Goal: Task Accomplishment & Management: Manage account settings

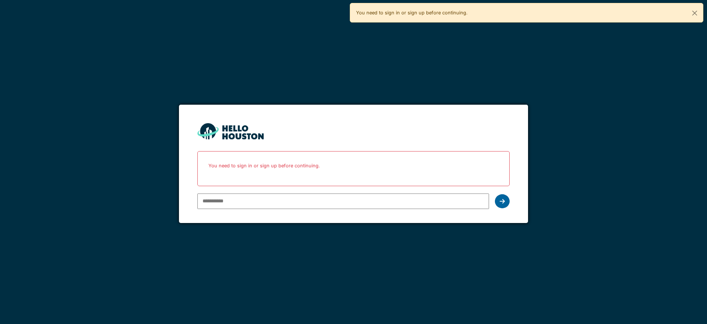
type input "**********"
click at [499, 201] on div at bounding box center [502, 201] width 15 height 14
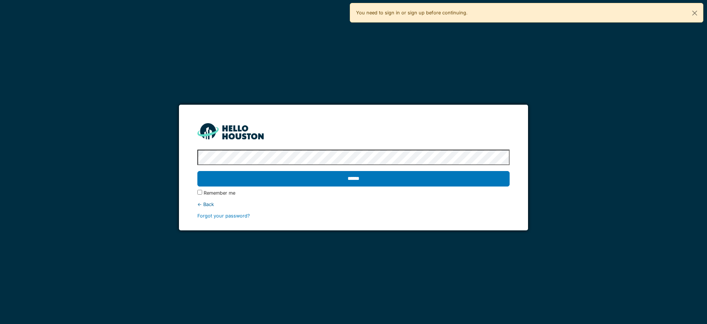
click at [264, 176] on input "******" at bounding box center [353, 178] width 312 height 15
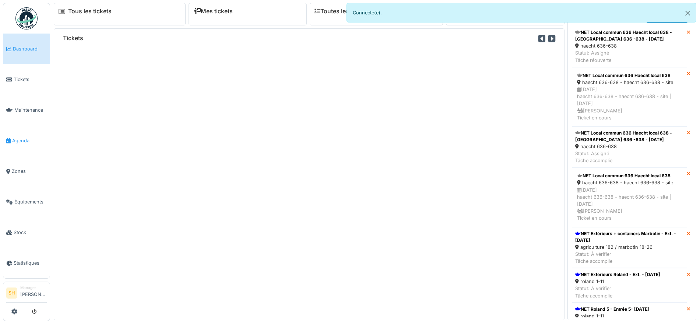
click at [32, 137] on span "Agenda" at bounding box center [29, 140] width 35 height 7
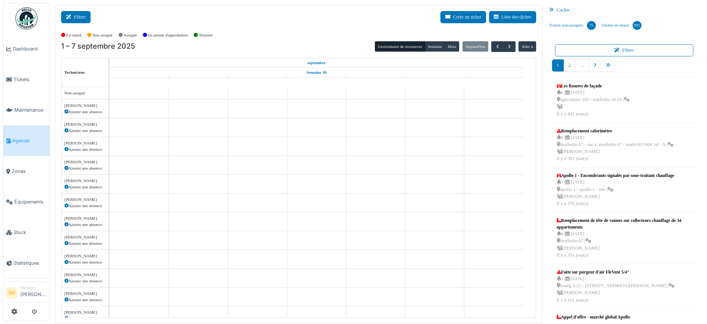
click at [85, 18] on button "Filtrer" at bounding box center [75, 17] width 29 height 12
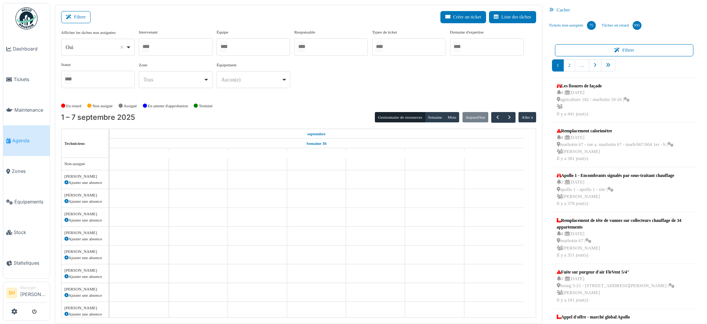
click at [239, 46] on div at bounding box center [254, 46] width 74 height 17
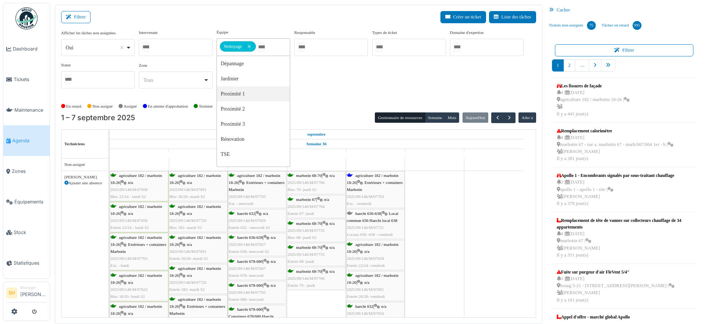
click at [375, 176] on span "agriculture 182 / marbotin 18-26" at bounding box center [373, 178] width 52 height 11
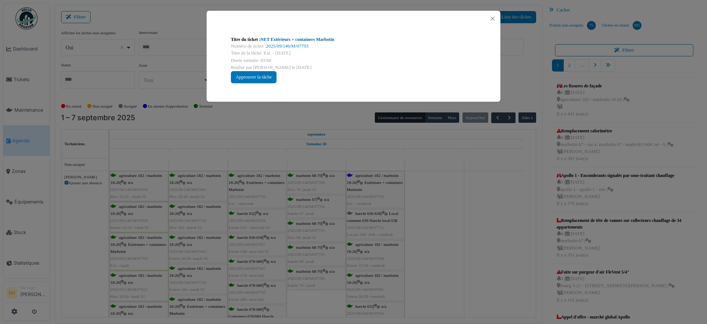
click at [288, 38] on link "NET Extérieurs + containers Marbotin" at bounding box center [298, 39] width 74 height 5
click at [440, 188] on div "Titre du ticket : NET Extérieurs + containers Marbotin Numéro de ticket : 2025/…" at bounding box center [353, 162] width 707 height 324
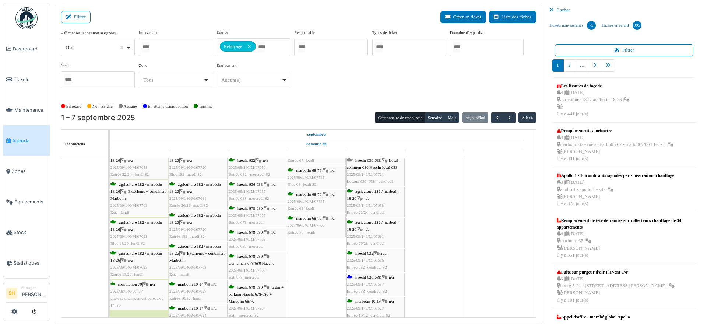
scroll to position [92, 0]
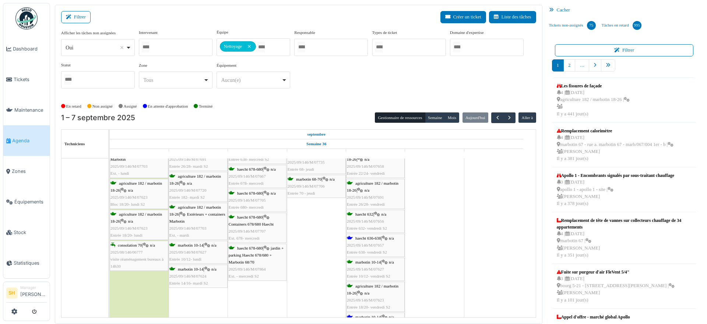
click at [374, 236] on span "haecht 636-638" at bounding box center [367, 238] width 25 height 4
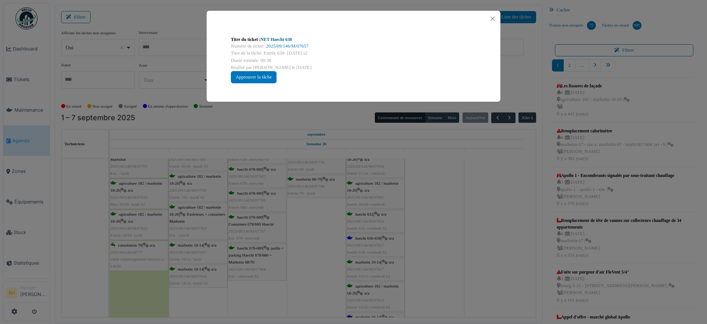
click at [282, 38] on link "NET Haecht 638" at bounding box center [276, 39] width 31 height 5
click at [422, 231] on div "Titre du ticket : NET Haecht 638 Numéro de ticket : 2025/09/146/M/07657 Titre d…" at bounding box center [353, 162] width 707 height 324
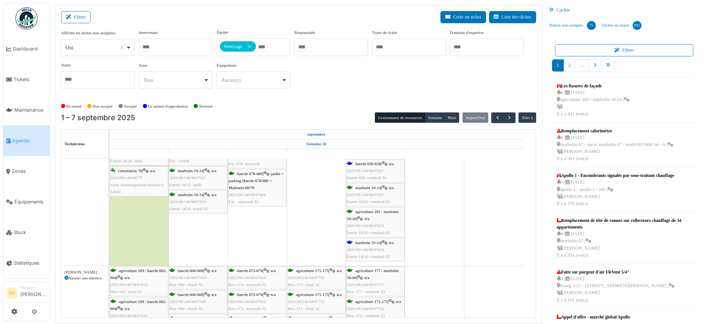
scroll to position [184, 0]
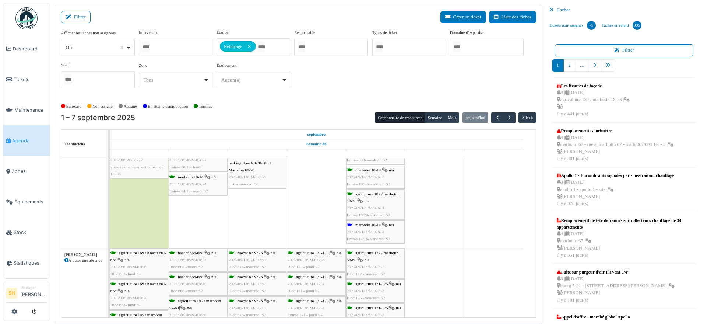
click at [368, 227] on div "marbotin 10-14 | n/a 2025/09/146/M/07624 Entrée 14/16- vendredi S2" at bounding box center [375, 231] width 57 height 21
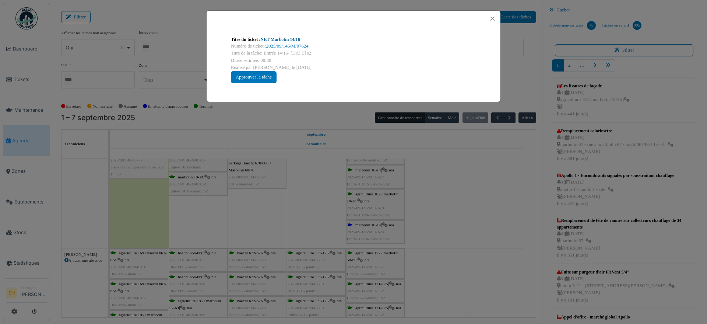
click at [264, 38] on link "NET Marbotin 14/16" at bounding box center [280, 39] width 39 height 5
drag, startPoint x: 462, startPoint y: 230, endPoint x: 452, endPoint y: 234, distance: 10.5
click at [460, 231] on div "Titre du ticket : NET Marbotin 14/16 Numéro de ticket : 2025/09/146/M/07624 Tit…" at bounding box center [353, 162] width 707 height 324
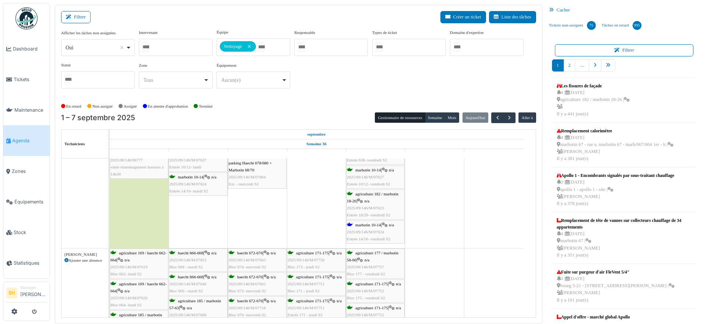
scroll to position [230, 0]
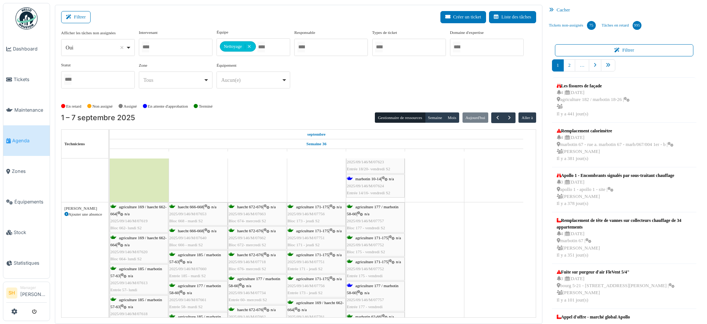
click at [369, 285] on span "agriculture 177 / marbotin 58-60" at bounding box center [373, 288] width 52 height 11
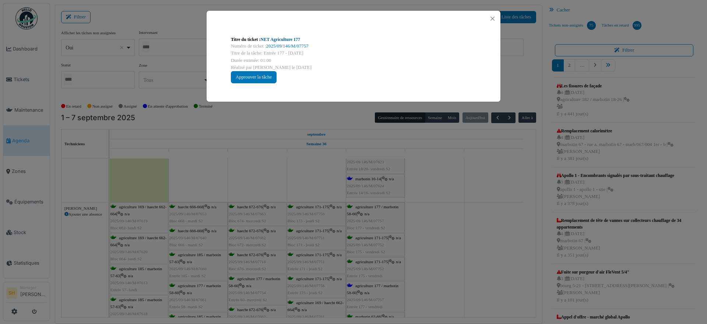
click at [272, 36] on div "Titre du ticket : NET Agriculture 177" at bounding box center [353, 39] width 245 height 7
click at [277, 38] on link "NET Agriculture 177" at bounding box center [281, 39] width 40 height 5
click at [473, 170] on div "Titre du ticket : NET Agriculture 177 Numéro de ticket : 2025/09/146/M/07757 Ti…" at bounding box center [353, 162] width 707 height 324
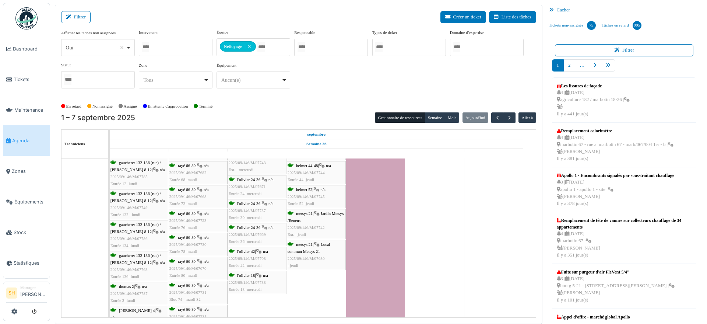
scroll to position [0, 0]
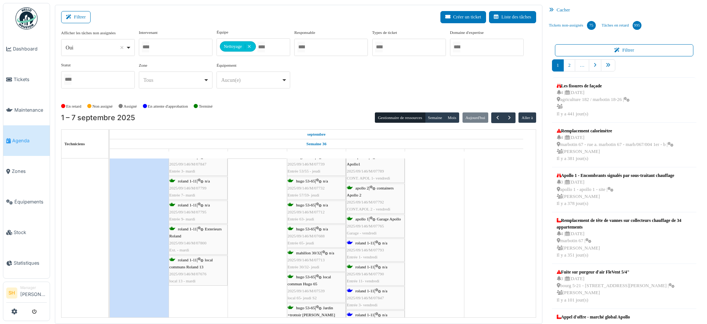
click at [367, 239] on div "roland 1-11 | n/a 2025/09/146/M/07793 Entrée 1- vendredi" at bounding box center [375, 249] width 57 height 21
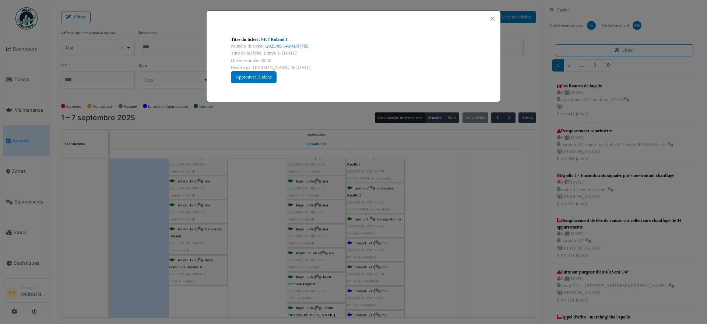
click at [275, 39] on link "NET Roland 1" at bounding box center [274, 39] width 27 height 5
drag, startPoint x: 478, startPoint y: 213, endPoint x: 472, endPoint y: 220, distance: 9.4
click at [477, 214] on div "Titre du ticket : NET Roland 1 Numéro de ticket : 2025/09/146/M/07793 Titre de …" at bounding box center [353, 162] width 707 height 324
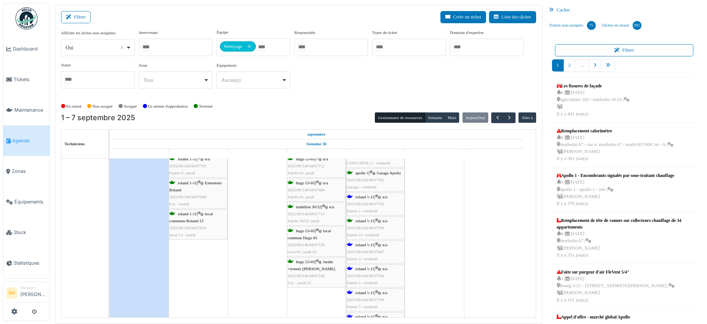
click at [373, 244] on span "roland 1-11" at bounding box center [364, 244] width 19 height 4
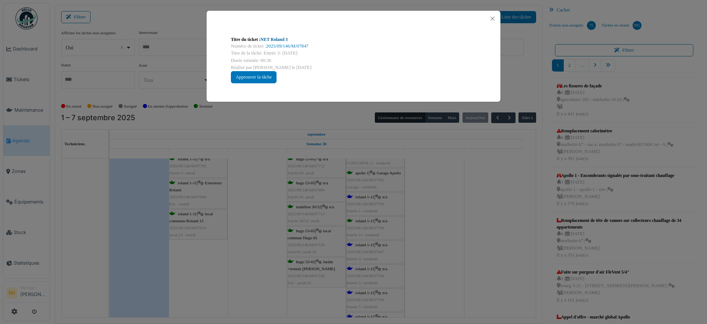
click at [280, 38] on link "NET Roland 3" at bounding box center [274, 39] width 27 height 5
drag, startPoint x: 442, startPoint y: 235, endPoint x: 423, endPoint y: 244, distance: 20.3
click at [439, 238] on div "Titre du ticket : NET Roland 3 Numéro de ticket : 2025/09/146/M/07847 Titre de …" at bounding box center [353, 162] width 707 height 324
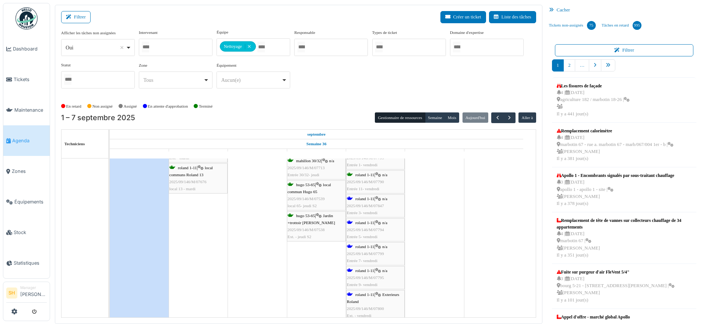
click at [372, 247] on span "roland 1-11" at bounding box center [364, 246] width 19 height 4
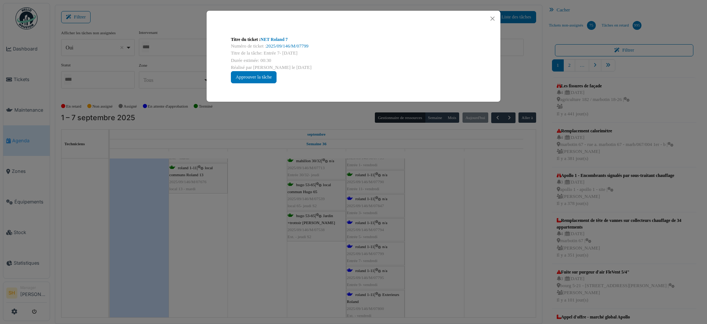
drag, startPoint x: 277, startPoint y: 42, endPoint x: 298, endPoint y: 62, distance: 29.2
click at [277, 42] on div "Titre du ticket : NET Roland 7" at bounding box center [353, 39] width 245 height 7
click at [281, 39] on link "NET Roland 7" at bounding box center [274, 39] width 27 height 5
drag, startPoint x: 465, startPoint y: 271, endPoint x: 454, endPoint y: 267, distance: 11.0
click at [465, 271] on div "Titre du ticket : NET Roland 7 Numéro de ticket : 2025/09/146/M/07799 Titre de …" at bounding box center [353, 162] width 707 height 324
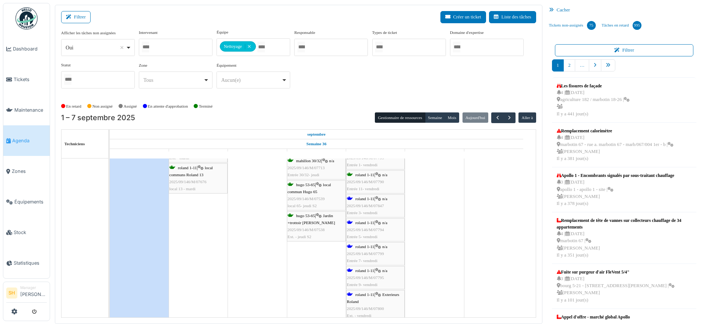
scroll to position [1289, 0]
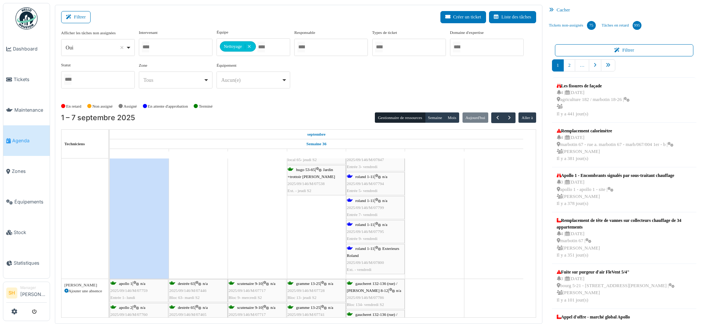
click at [373, 223] on span "roland 1-11" at bounding box center [364, 224] width 19 height 4
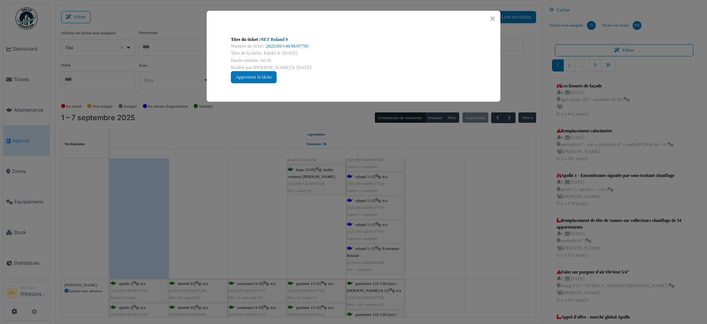
click at [281, 41] on link "NET Roland 9" at bounding box center [274, 39] width 27 height 5
click at [386, 225] on div "Titre du ticket : NET Roland 9 Numéro de ticket : 2025/09/146/M/07795 Titre de …" at bounding box center [353, 162] width 707 height 324
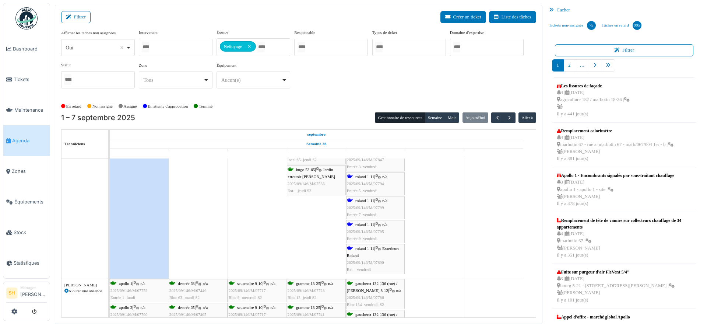
click at [365, 250] on div "roland 1-11 | Exterieurs Roland 2025/09/146/M/07800 Ext. - vendredi" at bounding box center [375, 259] width 57 height 28
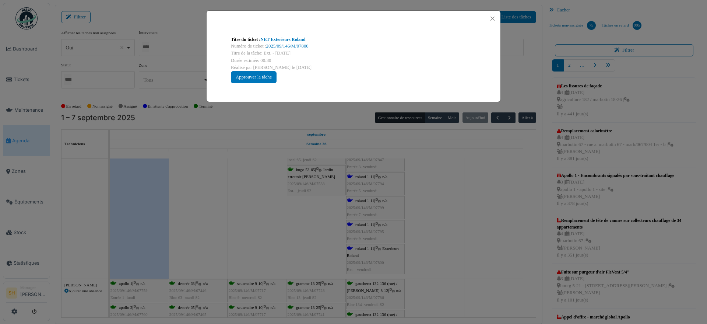
click at [270, 36] on div "Titre du ticket : NET Exterieurs Roland" at bounding box center [353, 39] width 245 height 7
click at [293, 39] on link "NET Exterieurs Roland" at bounding box center [283, 39] width 45 height 5
click at [419, 211] on div "Titre du ticket : NET Exterieurs Roland Numéro de ticket : 2025/09/146/M/07800 …" at bounding box center [353, 162] width 707 height 324
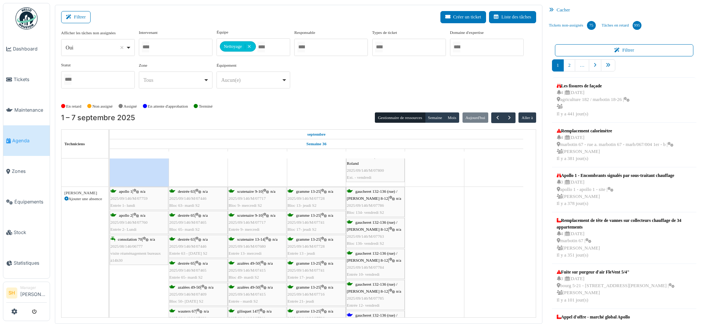
scroll to position [1474, 0]
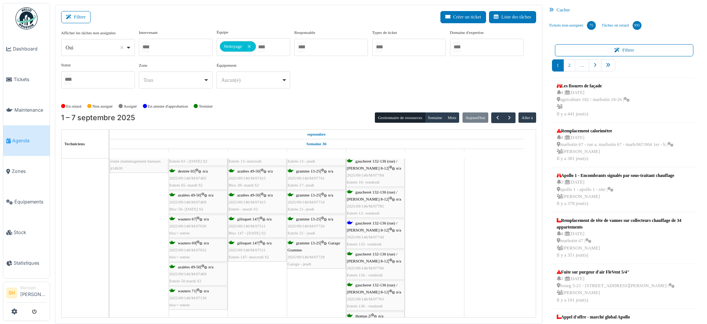
click at [366, 221] on span "gaucheret 132-136 (rue) / [PERSON_NAME] 8-12" at bounding box center [372, 226] width 50 height 11
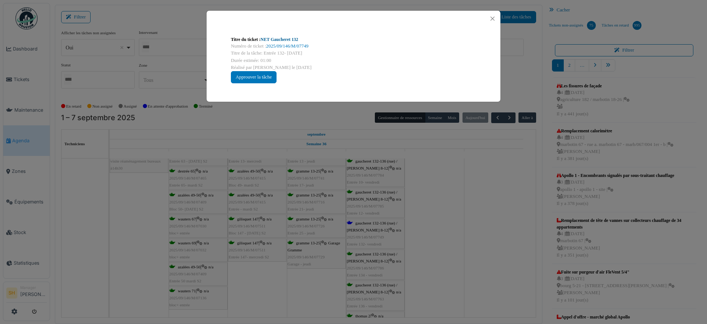
click at [273, 38] on link "NET Gaucheret 132" at bounding box center [280, 39] width 38 height 5
click at [383, 218] on div "Titre du ticket : NET Gaucheret 132 Numéro de ticket : 2025/09/146/M/07749 Titr…" at bounding box center [353, 162] width 707 height 324
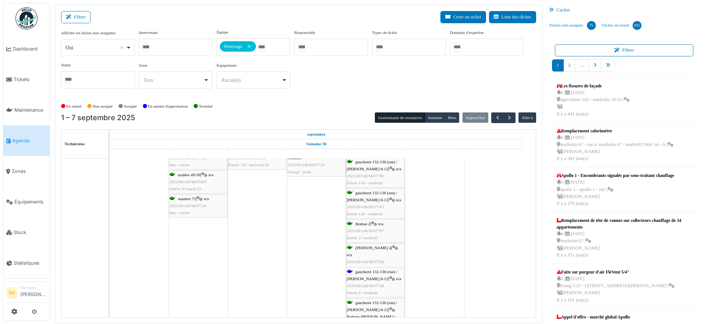
scroll to position [1612, 0]
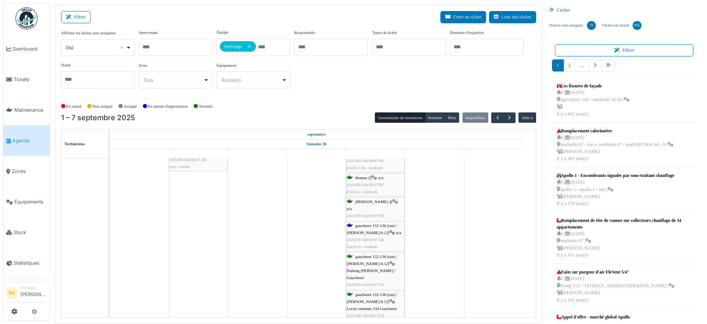
click at [370, 230] on div "gaucheret 132-136 (rue) / thomas 8-12 | n/a 2025/09/146/M/07748 Entrée 8- vendr…" at bounding box center [375, 236] width 57 height 28
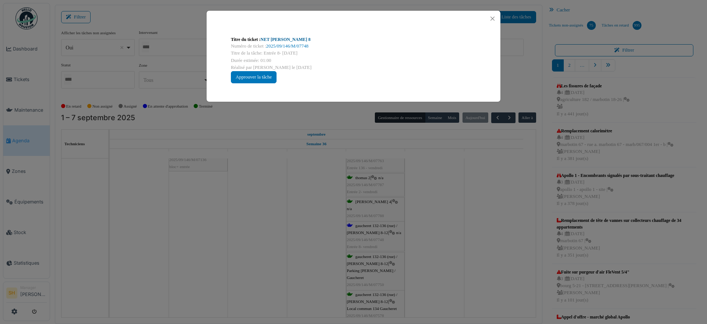
click at [266, 40] on link "NET Thomas 8" at bounding box center [286, 39] width 50 height 5
drag, startPoint x: 498, startPoint y: 276, endPoint x: 424, endPoint y: 269, distance: 74.8
click at [493, 277] on div "Titre du ticket : NET Thomas 8 Numéro de ticket : 2025/09/146/M/07748 Titre de …" at bounding box center [353, 162] width 707 height 324
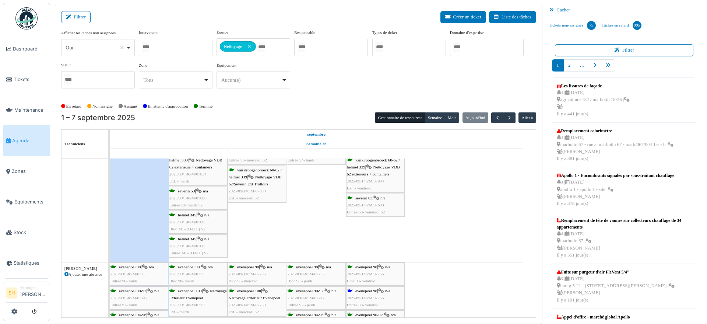
scroll to position [1926, 0]
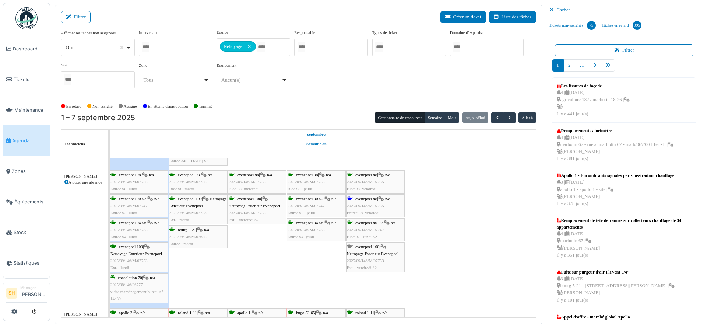
click at [367, 197] on span "evenepoel 98" at bounding box center [366, 198] width 22 height 4
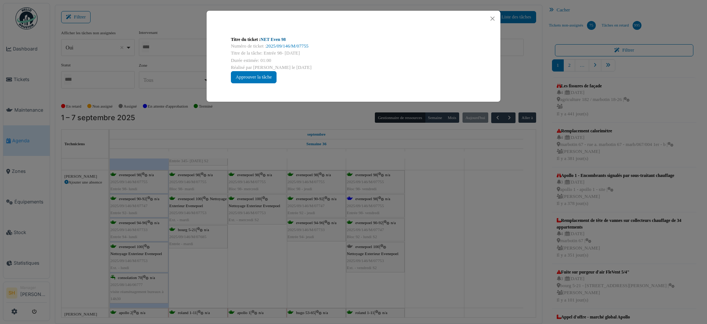
click at [282, 37] on link "NET Even 98" at bounding box center [273, 39] width 25 height 5
click at [427, 228] on div "Titre du ticket : NET Even 98 Numéro de ticket : 2025/09/146/M/07755 Titre de l…" at bounding box center [353, 162] width 707 height 324
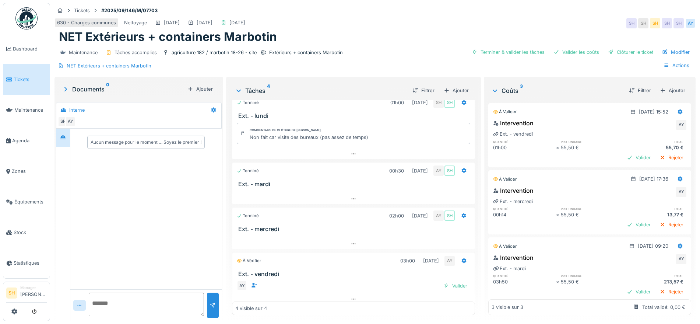
scroll to position [17, 0]
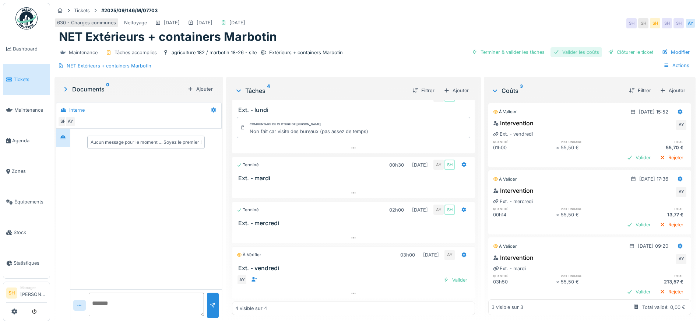
drag, startPoint x: 490, startPoint y: 53, endPoint x: 557, endPoint y: 55, distance: 67.4
click at [495, 54] on div "Terminer & valider les tâches" at bounding box center [508, 52] width 79 height 10
drag, startPoint x: 561, startPoint y: 55, endPoint x: 577, endPoint y: 55, distance: 15.8
click at [567, 55] on div "Valider les coûts" at bounding box center [577, 52] width 52 height 10
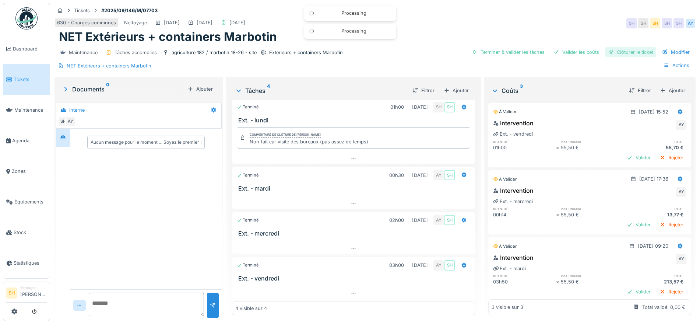
scroll to position [6, 0]
click at [608, 53] on div at bounding box center [611, 52] width 6 height 7
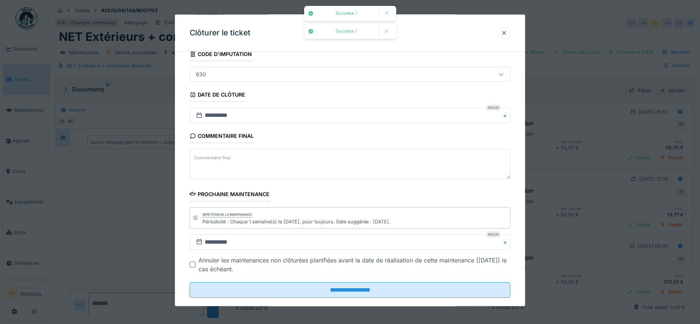
scroll to position [63, 0]
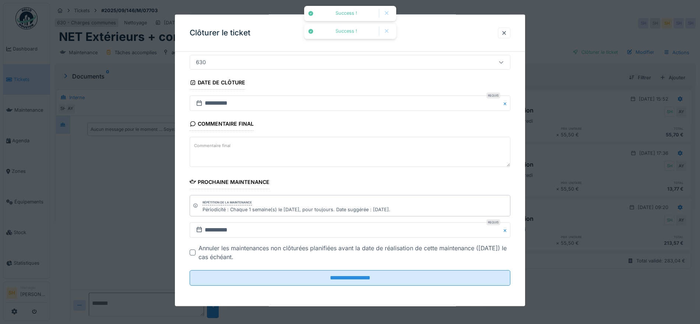
drag, startPoint x: 370, startPoint y: 279, endPoint x: 371, endPoint y: 267, distance: 11.8
click at [371, 277] on input "**********" at bounding box center [350, 277] width 321 height 15
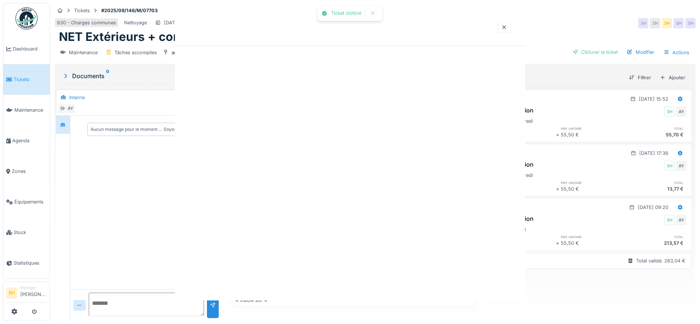
scroll to position [0, 0]
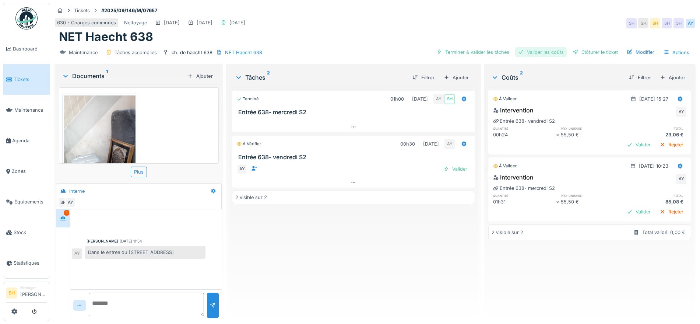
drag, startPoint x: 479, startPoint y: 52, endPoint x: 523, endPoint y: 50, distance: 44.6
click at [483, 52] on div "Terminer & valider les tâches" at bounding box center [473, 52] width 79 height 10
drag, startPoint x: 538, startPoint y: 51, endPoint x: 559, endPoint y: 52, distance: 21.0
click at [543, 52] on div "Valider les coûts" at bounding box center [541, 52] width 52 height 10
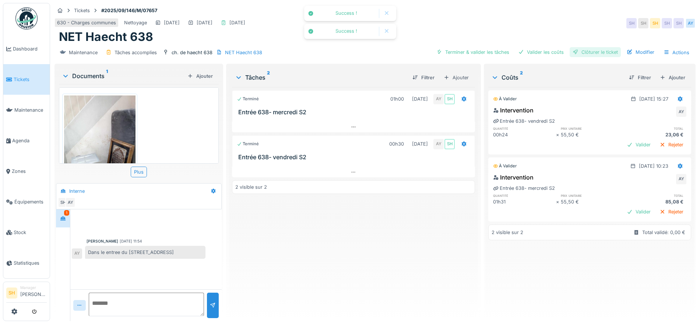
click at [577, 52] on div "Clôturer le ticket" at bounding box center [595, 52] width 51 height 10
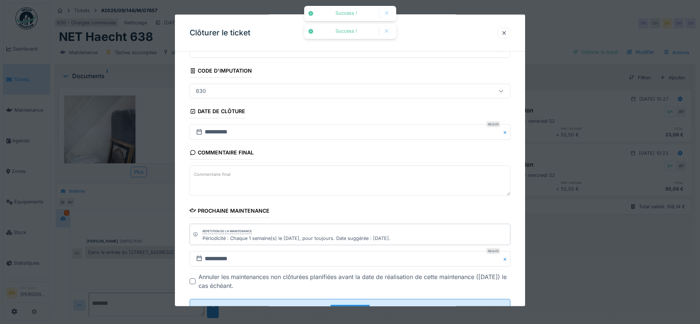
scroll to position [63, 0]
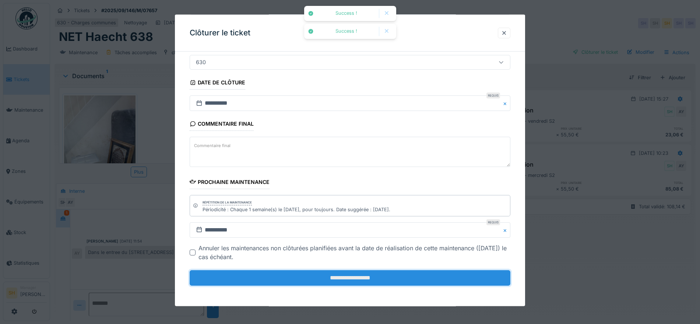
click at [379, 281] on input "**********" at bounding box center [350, 277] width 321 height 15
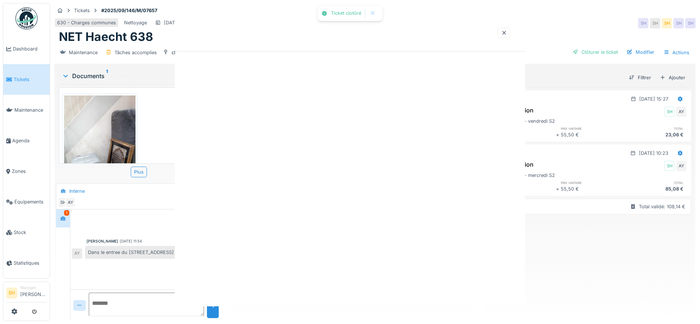
scroll to position [0, 0]
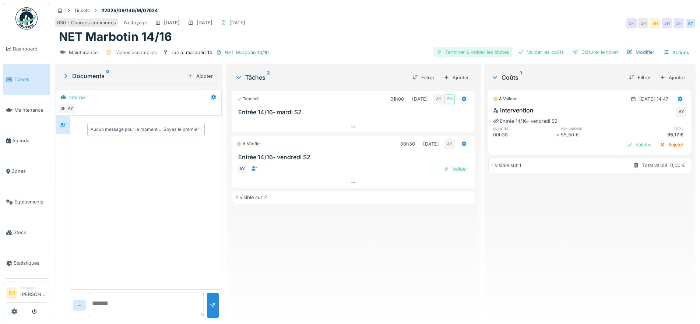
drag, startPoint x: 473, startPoint y: 53, endPoint x: 497, endPoint y: 55, distance: 24.0
click at [476, 54] on div "Terminer & valider les tâches" at bounding box center [473, 52] width 79 height 10
drag, startPoint x: 528, startPoint y: 54, endPoint x: 539, endPoint y: 53, distance: 10.7
click at [534, 53] on div "Valider les coûts" at bounding box center [541, 52] width 52 height 10
drag, startPoint x: 580, startPoint y: 52, endPoint x: 411, endPoint y: 126, distance: 184.8
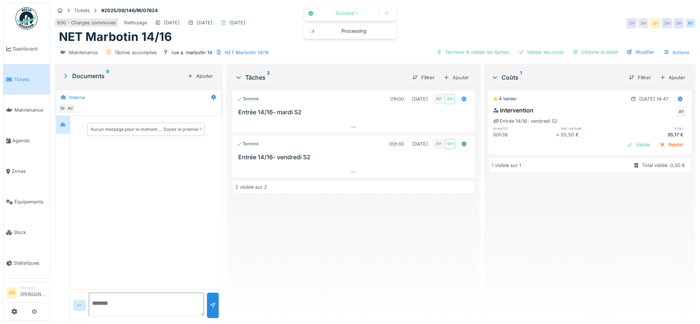
click at [578, 52] on div "Clôturer le ticket" at bounding box center [595, 52] width 51 height 10
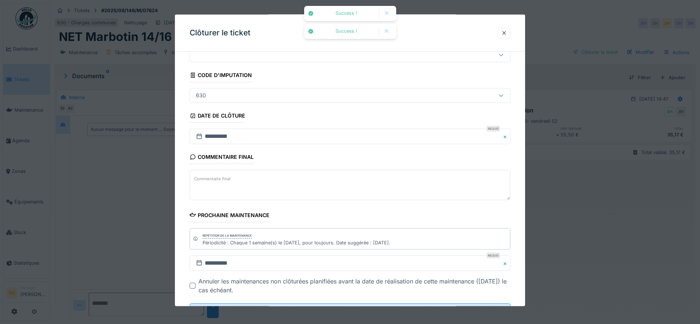
scroll to position [63, 0]
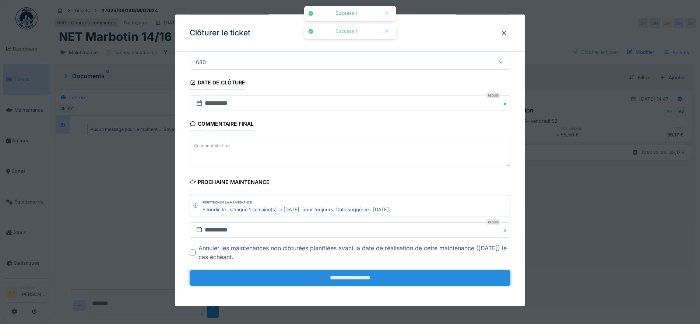
click at [374, 274] on input "**********" at bounding box center [350, 277] width 321 height 15
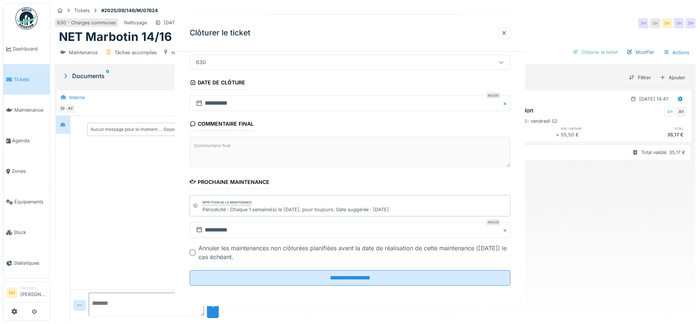
scroll to position [0, 0]
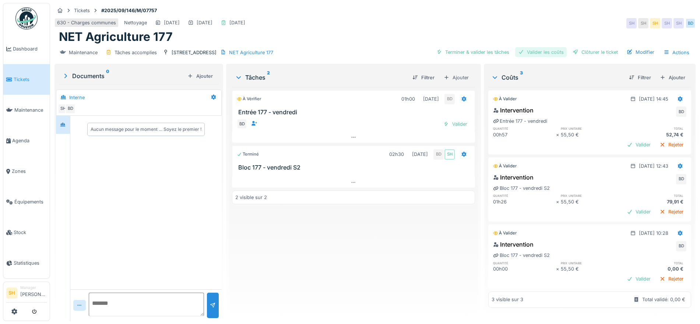
drag, startPoint x: 481, startPoint y: 52, endPoint x: 524, endPoint y: 50, distance: 43.2
click at [486, 52] on div "Terminer & valider les tâches" at bounding box center [473, 52] width 79 height 10
drag, startPoint x: 543, startPoint y: 50, endPoint x: 583, endPoint y: 52, distance: 39.5
click at [546, 51] on div "Valider les coûts" at bounding box center [541, 52] width 52 height 10
drag, startPoint x: 585, startPoint y: 52, endPoint x: 528, endPoint y: 78, distance: 63.1
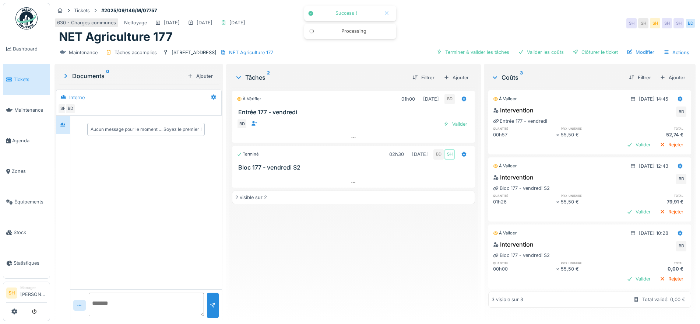
click at [583, 53] on div "Clôturer le ticket" at bounding box center [595, 52] width 51 height 10
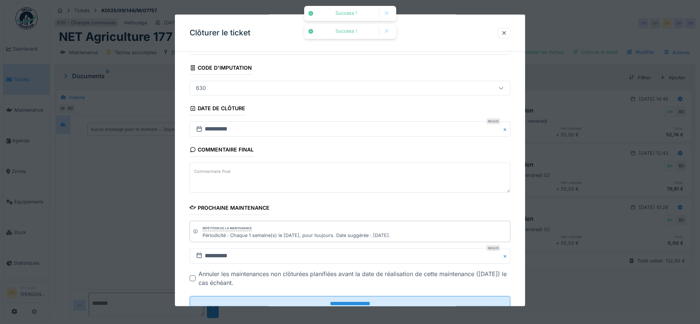
scroll to position [63, 0]
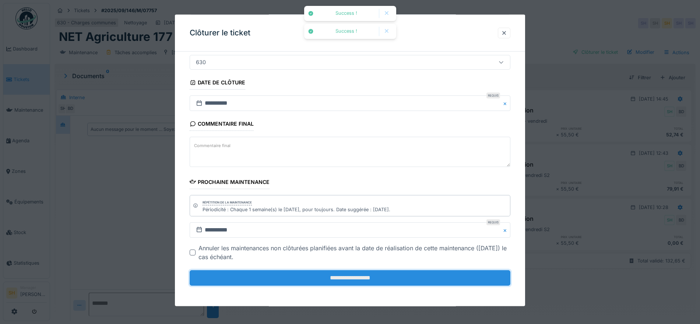
click at [367, 276] on input "**********" at bounding box center [350, 277] width 321 height 15
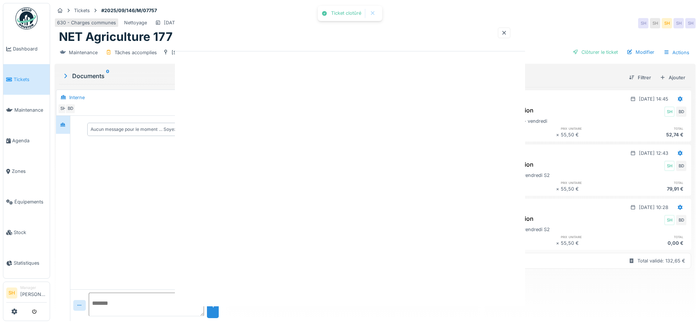
scroll to position [0, 0]
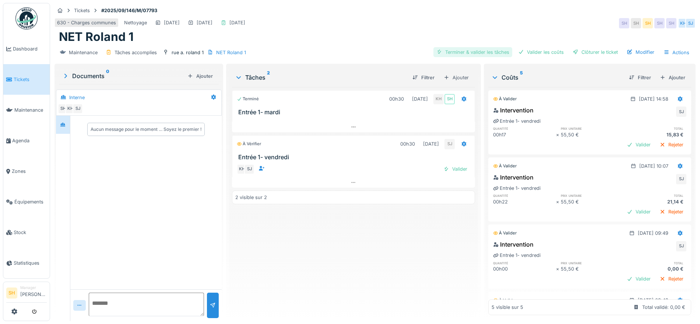
click at [468, 52] on div "Terminer & valider les tâches" at bounding box center [473, 52] width 79 height 10
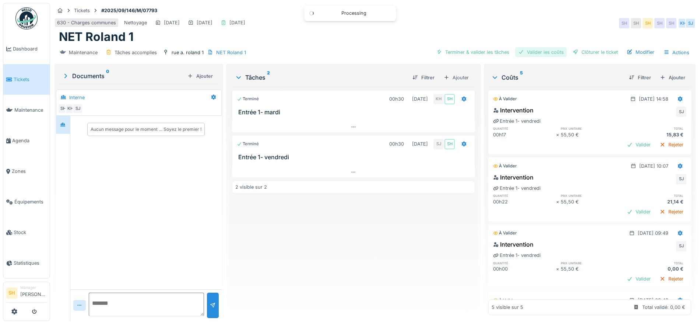
drag, startPoint x: 534, startPoint y: 51, endPoint x: 560, endPoint y: 53, distance: 25.5
click at [535, 52] on div "Valider les coûts" at bounding box center [541, 52] width 52 height 10
click at [573, 52] on div at bounding box center [576, 52] width 6 height 7
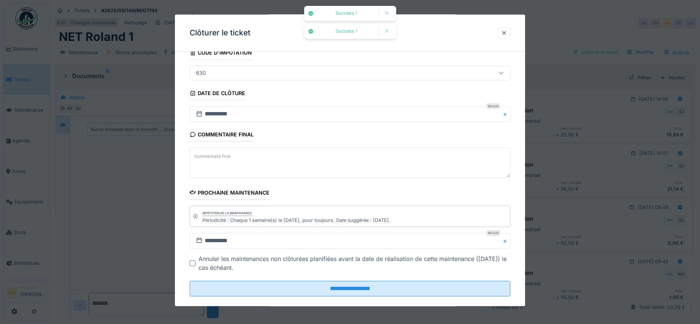
scroll to position [63, 0]
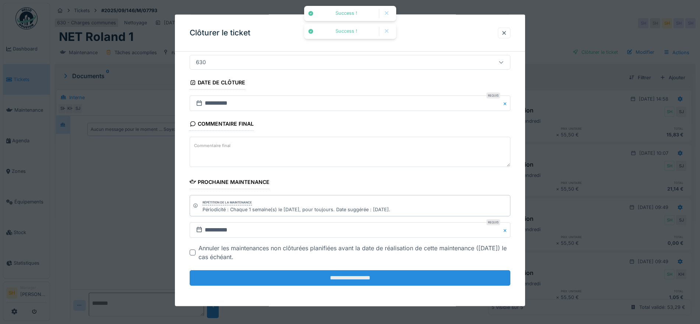
click at [349, 274] on input "**********" at bounding box center [350, 277] width 321 height 15
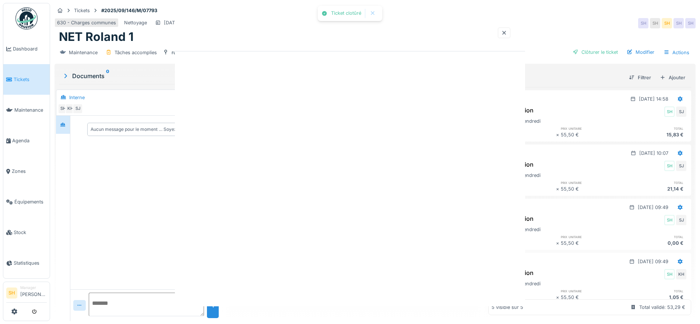
scroll to position [0, 0]
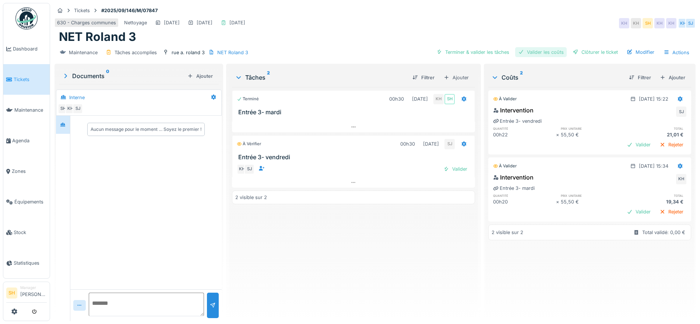
drag, startPoint x: 484, startPoint y: 51, endPoint x: 521, endPoint y: 51, distance: 36.8
click at [486, 51] on div "Terminer & valider les tâches" at bounding box center [473, 52] width 79 height 10
drag, startPoint x: 538, startPoint y: 51, endPoint x: 548, endPoint y: 51, distance: 9.9
click at [546, 51] on div "Valider les coûts" at bounding box center [541, 52] width 52 height 10
drag, startPoint x: 591, startPoint y: 50, endPoint x: 494, endPoint y: 95, distance: 106.8
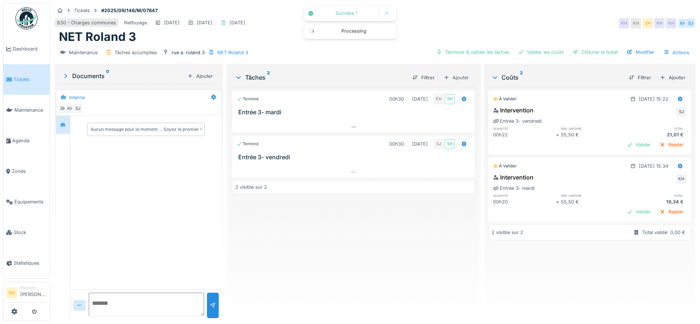
click at [591, 49] on div "Clôturer le ticket" at bounding box center [595, 52] width 51 height 10
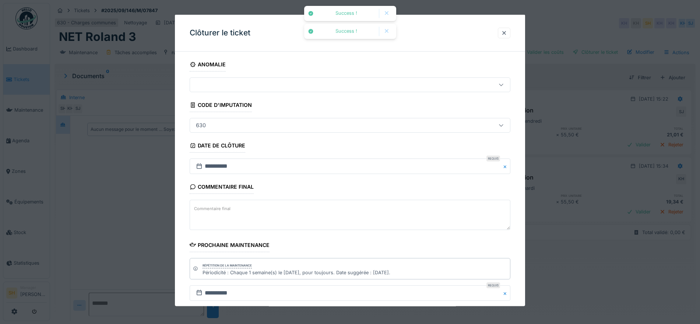
scroll to position [63, 0]
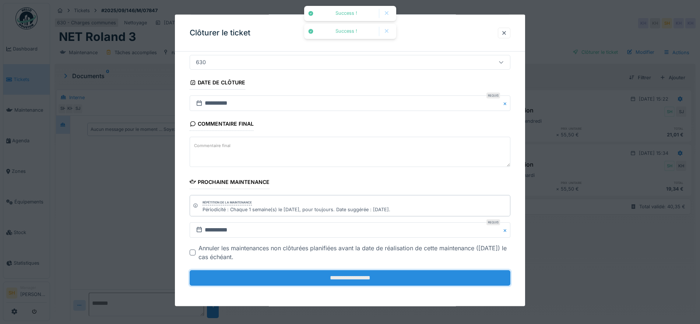
click at [384, 271] on input "**********" at bounding box center [350, 277] width 321 height 15
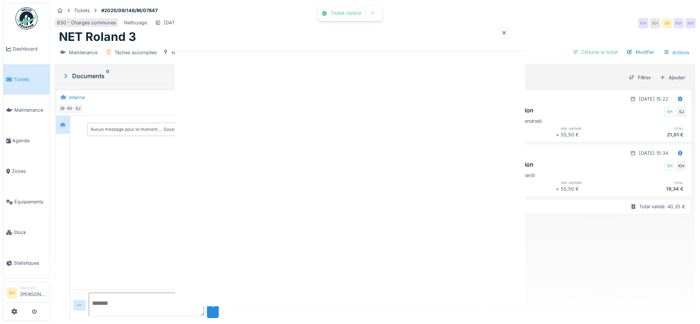
scroll to position [0, 0]
click at [354, 280] on div at bounding box center [350, 162] width 700 height 324
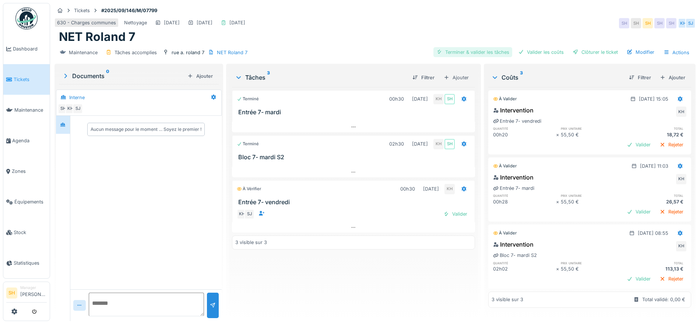
drag, startPoint x: 472, startPoint y: 54, endPoint x: 497, endPoint y: 55, distance: 25.1
click at [478, 54] on div "Terminer & valider les tâches" at bounding box center [473, 52] width 79 height 10
drag, startPoint x: 535, startPoint y: 56, endPoint x: 554, endPoint y: 55, distance: 18.8
click at [539, 55] on div "Valider les coûts" at bounding box center [541, 52] width 52 height 10
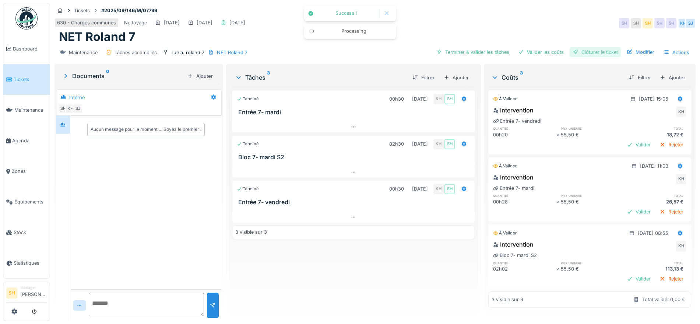
click at [573, 53] on div at bounding box center [576, 52] width 6 height 7
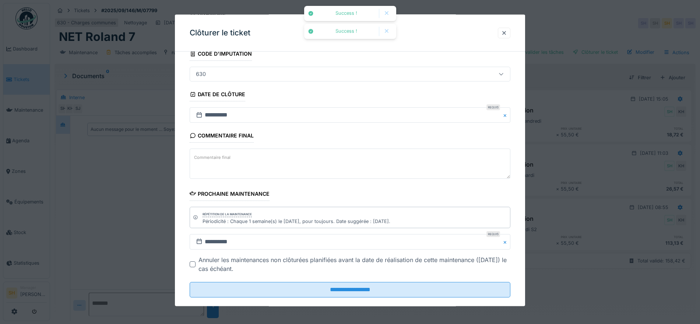
scroll to position [63, 0]
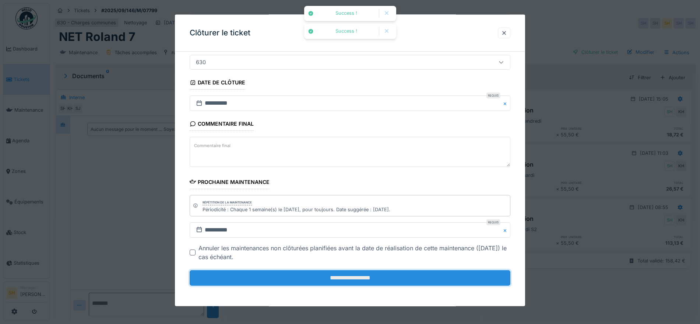
click at [347, 276] on input "**********" at bounding box center [350, 277] width 321 height 15
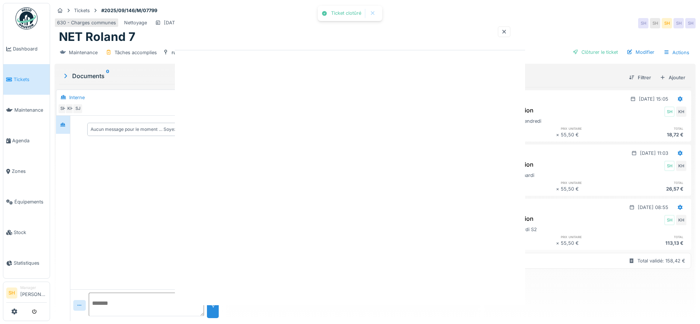
scroll to position [0, 0]
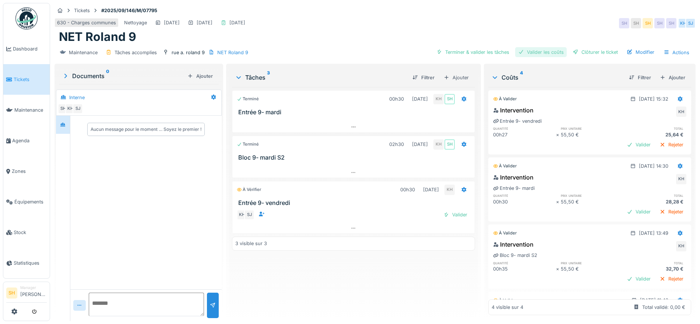
drag, startPoint x: 486, startPoint y: 52, endPoint x: 536, endPoint y: 52, distance: 49.4
click at [493, 52] on div "Terminer & valider les tâches" at bounding box center [473, 52] width 79 height 10
drag, startPoint x: 547, startPoint y: 52, endPoint x: 578, endPoint y: 55, distance: 31.1
click at [551, 53] on div "Valider les coûts" at bounding box center [541, 52] width 52 height 10
drag, startPoint x: 578, startPoint y: 55, endPoint x: 512, endPoint y: 78, distance: 69.8
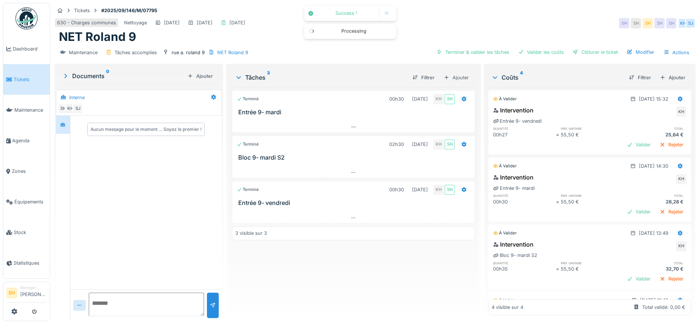
click at [578, 55] on div "Clôturer le ticket" at bounding box center [595, 52] width 51 height 10
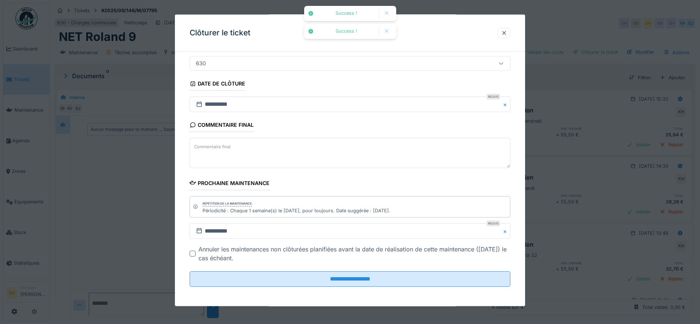
scroll to position [63, 0]
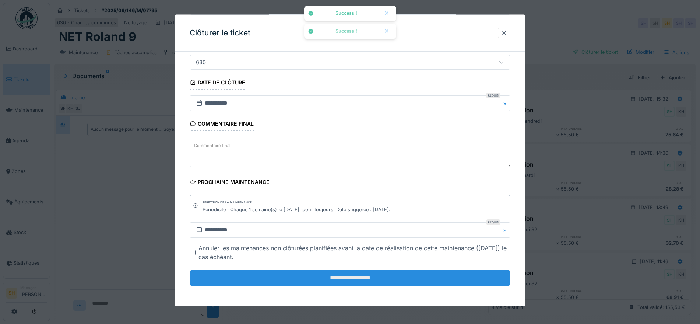
click at [382, 283] on input "**********" at bounding box center [350, 277] width 321 height 15
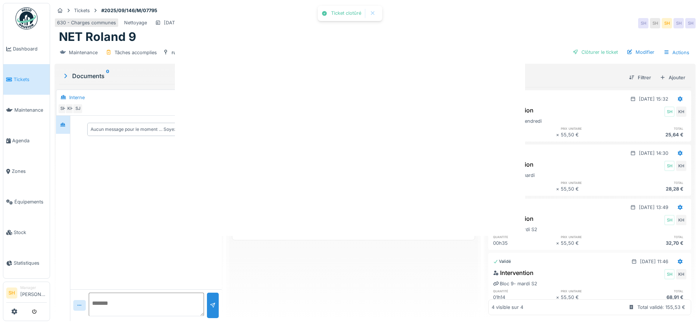
scroll to position [0, 0]
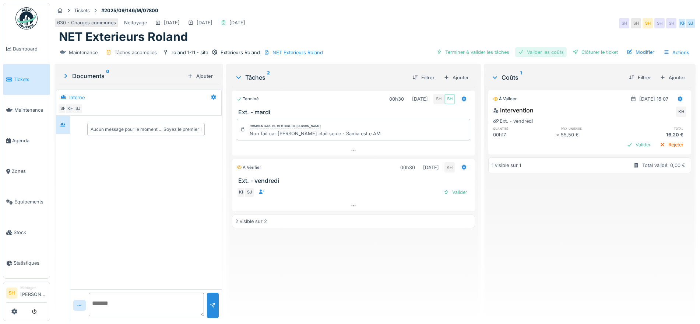
drag, startPoint x: 460, startPoint y: 52, endPoint x: 522, endPoint y: 54, distance: 62.3
click at [463, 52] on div "Terminer & valider les tâches" at bounding box center [473, 52] width 79 height 10
drag, startPoint x: 524, startPoint y: 53, endPoint x: 568, endPoint y: 53, distance: 44.2
click at [527, 53] on div "Valider les coûts" at bounding box center [541, 52] width 52 height 10
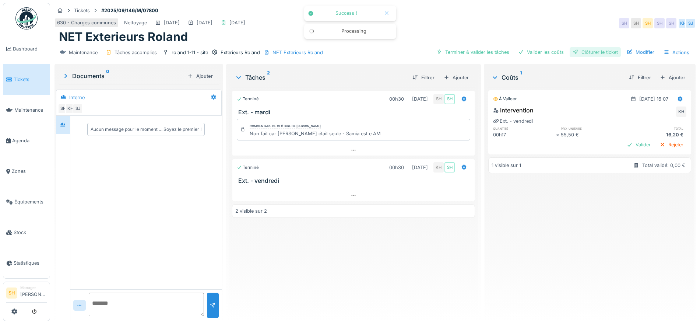
click at [575, 53] on div "Clôturer le ticket" at bounding box center [595, 52] width 51 height 10
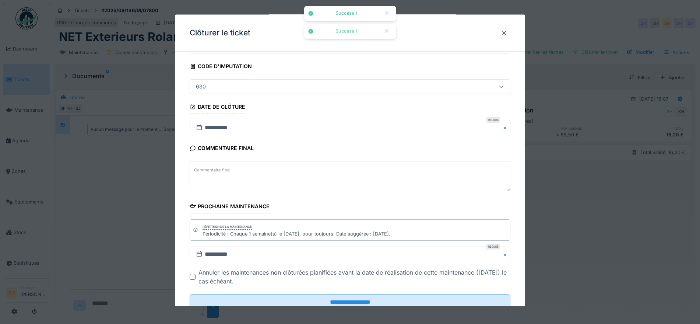
scroll to position [63, 0]
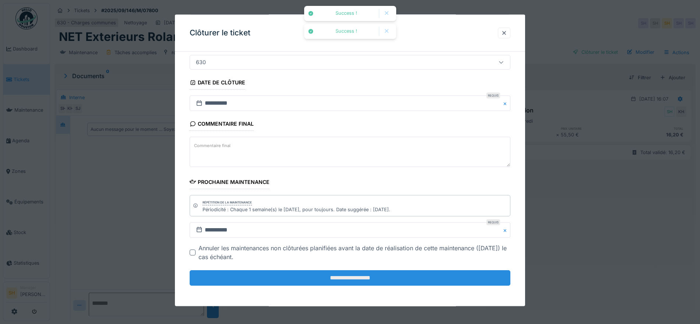
click at [366, 272] on input "**********" at bounding box center [350, 277] width 321 height 15
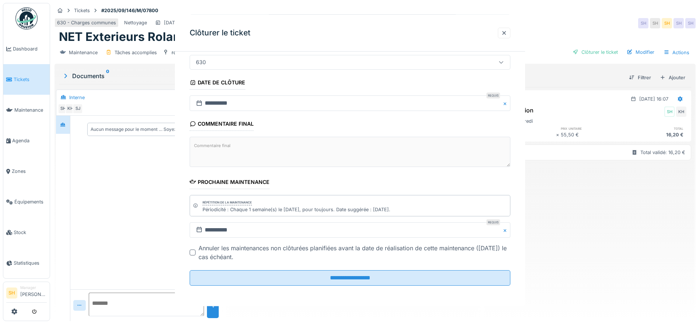
scroll to position [0, 0]
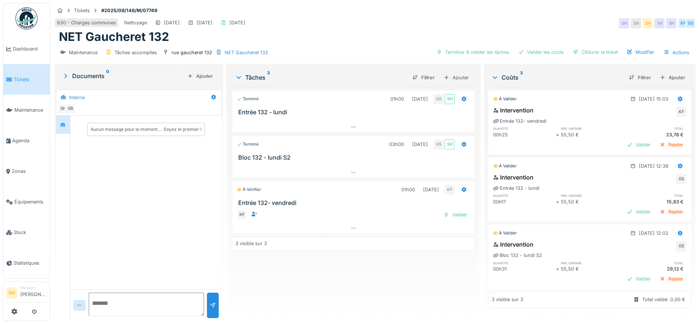
drag, startPoint x: 465, startPoint y: 50, endPoint x: 506, endPoint y: 51, distance: 41.3
click at [469, 51] on div "Terminer & valider les tâches" at bounding box center [473, 52] width 79 height 10
drag, startPoint x: 556, startPoint y: 51, endPoint x: 569, endPoint y: 51, distance: 12.9
click at [557, 51] on div "Valider les coûts" at bounding box center [541, 52] width 52 height 10
click at [586, 50] on div "Clôturer le ticket" at bounding box center [595, 52] width 51 height 10
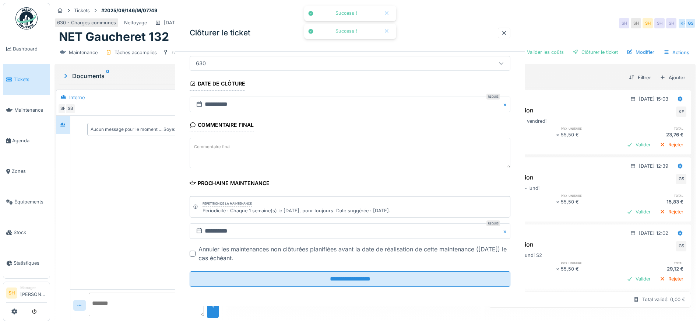
scroll to position [63, 0]
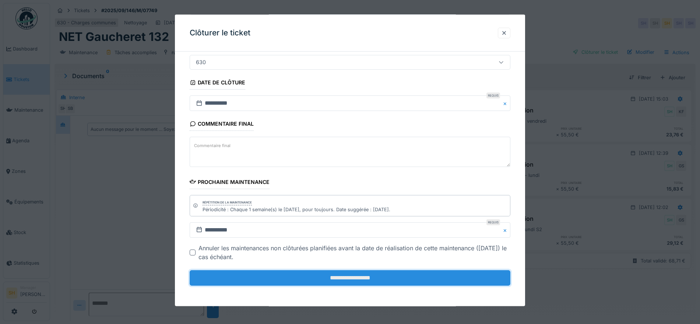
click at [411, 283] on input "**********" at bounding box center [350, 277] width 321 height 15
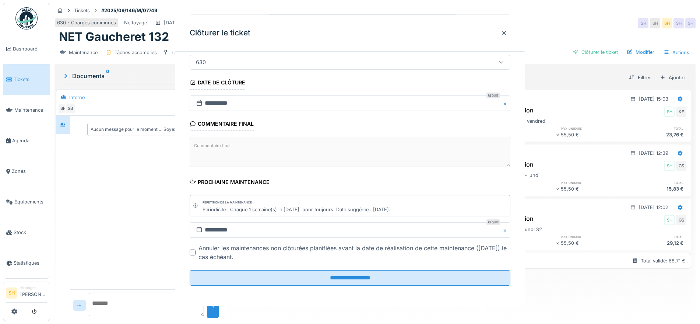
scroll to position [0, 0]
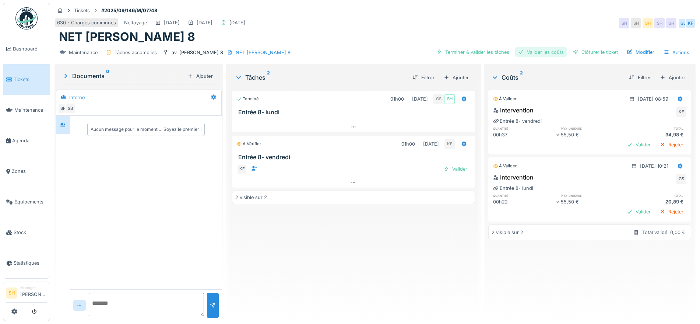
drag, startPoint x: 467, startPoint y: 51, endPoint x: 526, endPoint y: 52, distance: 58.9
click at [470, 52] on div "Terminer & valider les tâches" at bounding box center [473, 52] width 79 height 10
drag, startPoint x: 530, startPoint y: 52, endPoint x: 581, endPoint y: 52, distance: 50.8
click at [534, 52] on div "Valider les coûts" at bounding box center [541, 52] width 52 height 10
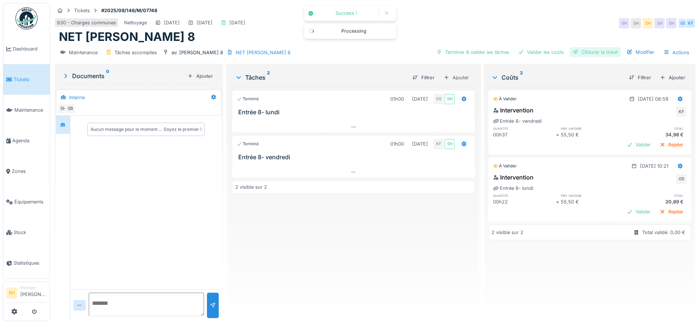
drag, startPoint x: 583, startPoint y: 53, endPoint x: 479, endPoint y: 109, distance: 118.5
click at [582, 53] on div "Clôturer le ticket" at bounding box center [595, 52] width 51 height 10
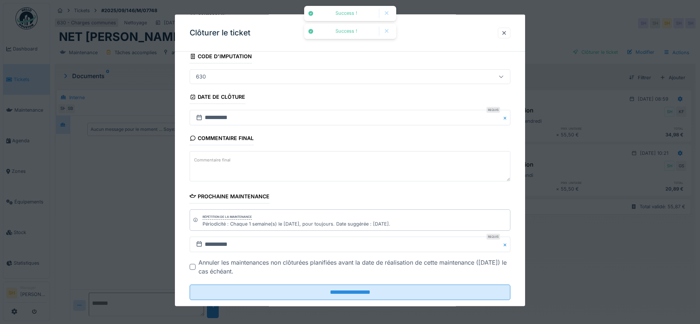
scroll to position [63, 0]
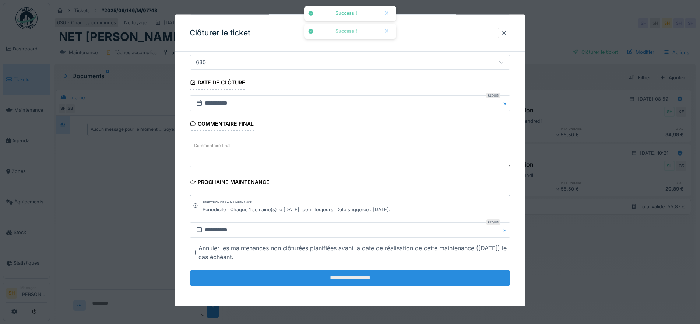
click at [347, 273] on input "**********" at bounding box center [350, 277] width 321 height 15
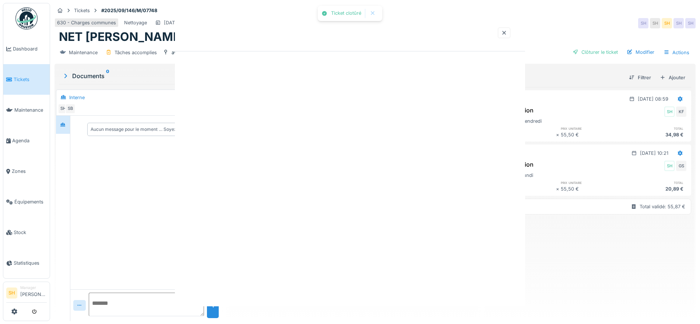
scroll to position [0, 0]
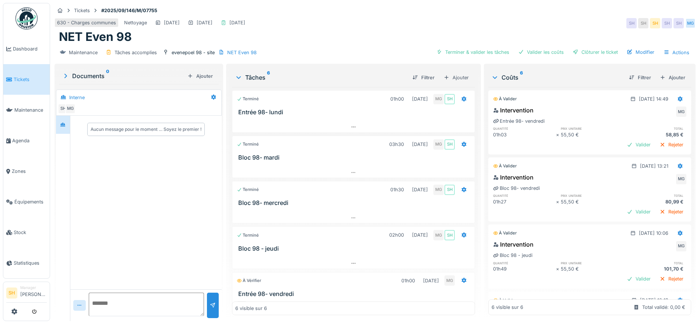
drag, startPoint x: 465, startPoint y: 52, endPoint x: 528, endPoint y: 46, distance: 63.6
click at [468, 52] on div "Terminer & valider les tâches" at bounding box center [473, 52] width 79 height 10
drag, startPoint x: 538, startPoint y: 52, endPoint x: 587, endPoint y: 51, distance: 49.0
click at [543, 52] on div "Valider les coûts" at bounding box center [541, 52] width 52 height 10
drag, startPoint x: 589, startPoint y: 51, endPoint x: 425, endPoint y: 121, distance: 177.6
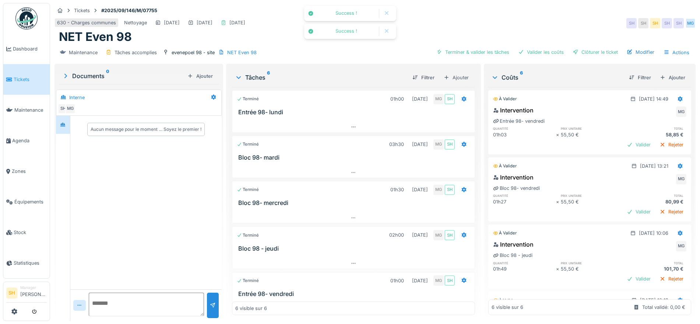
click at [586, 53] on div "Clôturer le ticket" at bounding box center [595, 52] width 51 height 10
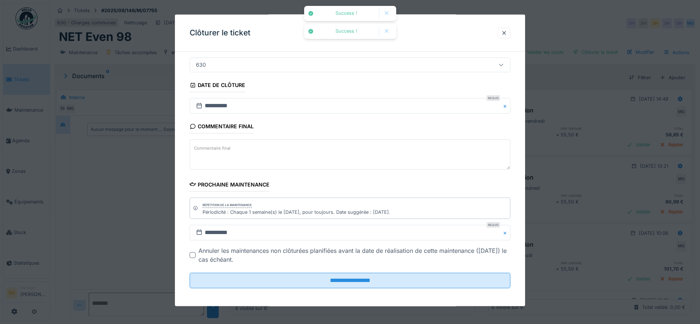
scroll to position [63, 0]
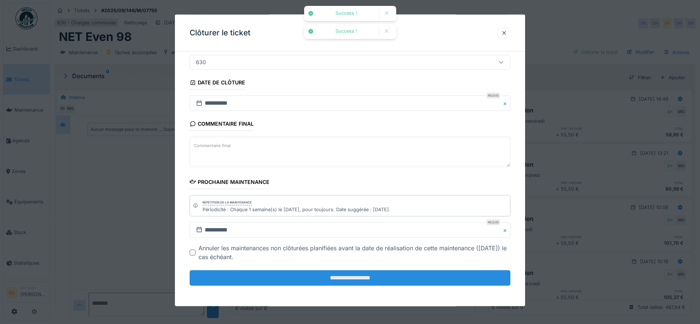
click at [361, 276] on input "**********" at bounding box center [350, 277] width 321 height 15
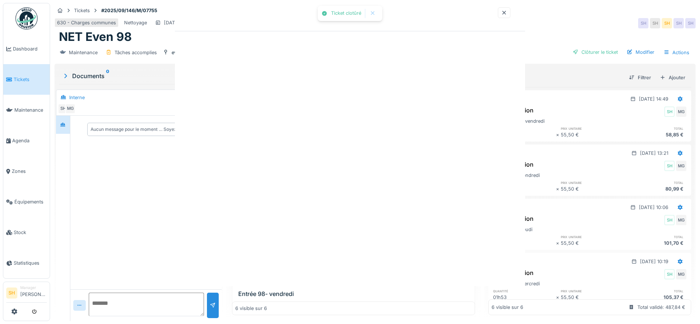
scroll to position [0, 0]
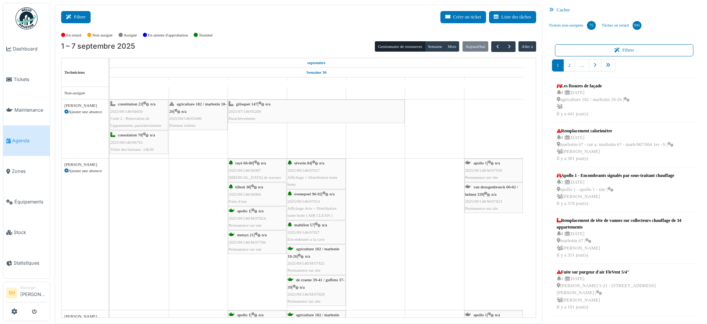
click at [79, 18] on button "Filtrer" at bounding box center [75, 17] width 29 height 12
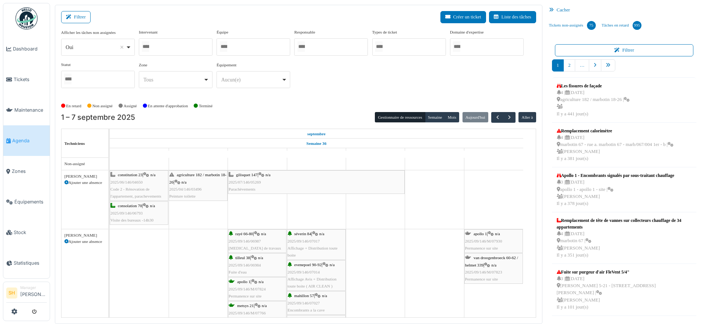
click at [245, 44] on div at bounding box center [254, 46] width 74 height 17
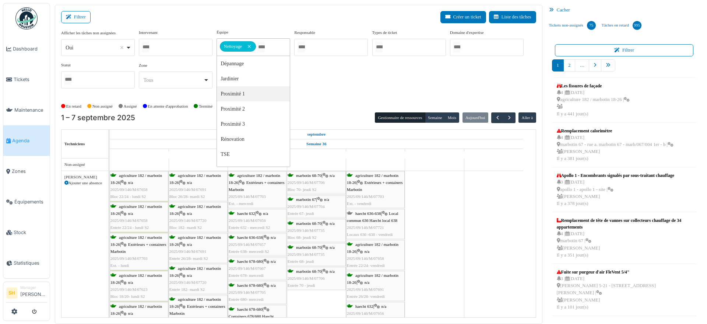
click at [366, 217] on div "haecht 636-638 | Local commun 636 Haecht local 638 2025/09/146/M/07721 Locaux 6…" at bounding box center [375, 224] width 57 height 28
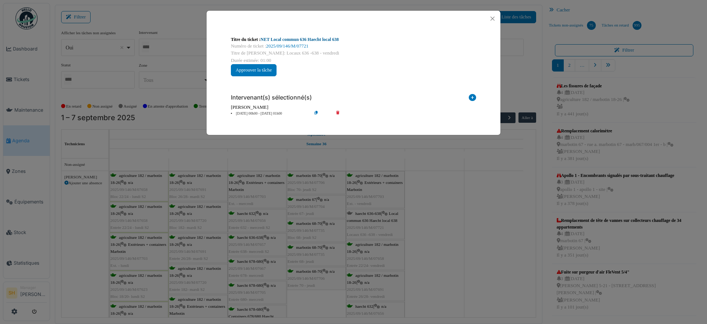
click at [274, 38] on link "NET Local commun 636 Haecht local 638" at bounding box center [300, 39] width 78 height 5
drag, startPoint x: 475, startPoint y: 227, endPoint x: 429, endPoint y: 226, distance: 46.4
click at [475, 228] on div "Titre du ticket : NET Local commun 636 Haecht local 638 Numéro de ticket : 2025…" at bounding box center [353, 162] width 707 height 324
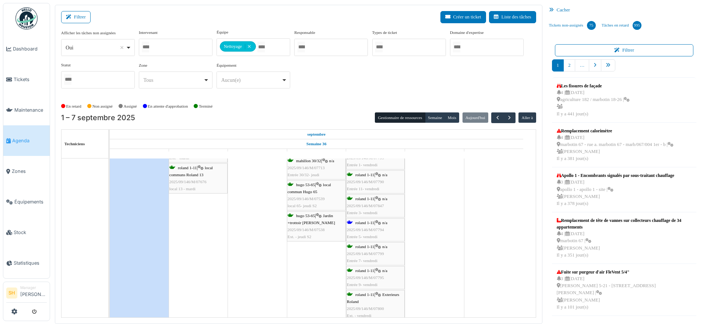
click at [374, 223] on span "roland 1-11" at bounding box center [364, 222] width 19 height 4
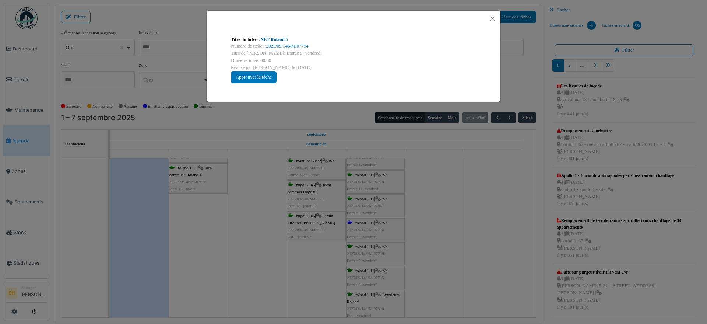
click at [274, 38] on link "NET Roland 5" at bounding box center [274, 39] width 27 height 5
click at [431, 202] on div "Titre du ticket : NET Roland 5 Numéro de ticket : 2025/09/146/M/07794 Titre de …" at bounding box center [353, 162] width 707 height 324
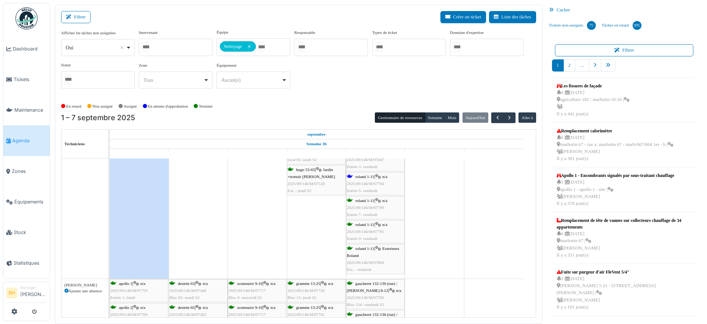
click at [374, 177] on span "roland 1-11" at bounding box center [364, 176] width 19 height 4
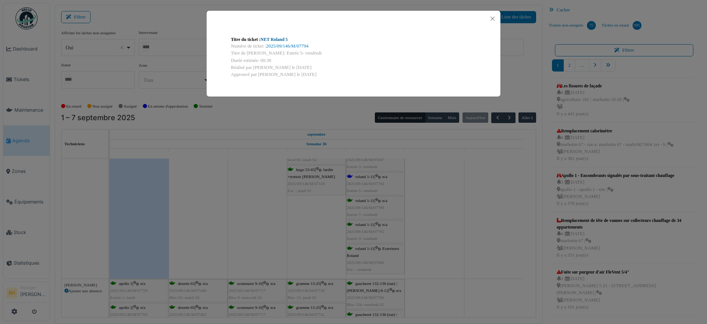
click at [275, 39] on link "NET Roland 5" at bounding box center [274, 39] width 27 height 5
drag, startPoint x: 487, startPoint y: 262, endPoint x: 481, endPoint y: 261, distance: 6.4
click at [483, 261] on div "Titre du ticket : NET Roland 5 Numéro de ticket : 2025/09/146/M/07794 Titre de …" at bounding box center [353, 162] width 707 height 324
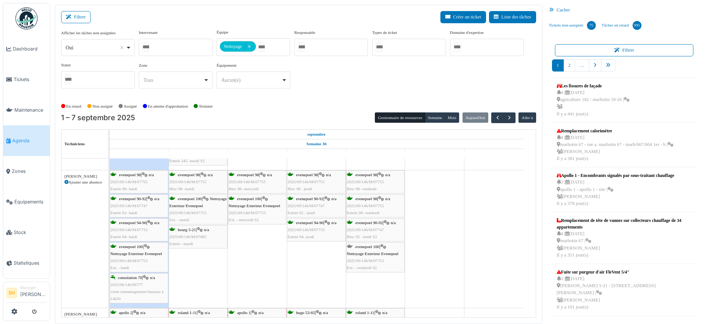
click at [372, 248] on span "evenepoel 100" at bounding box center [367, 246] width 24 height 4
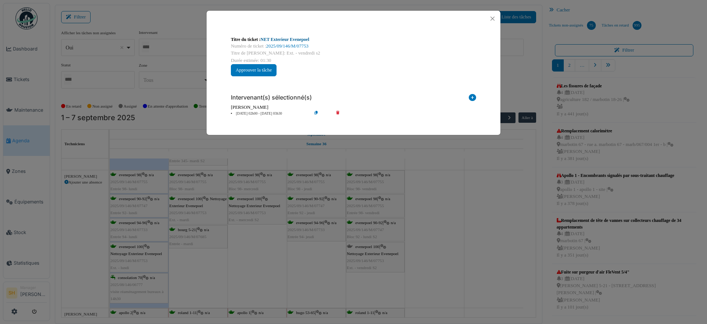
click at [266, 42] on link "NET Exterieur Evenepoel" at bounding box center [285, 39] width 49 height 5
click at [500, 290] on div "Titre du ticket : NET Exterieur Evenepoel Numéro de ticket : 2025/09/146/M/0775…" at bounding box center [353, 162] width 707 height 324
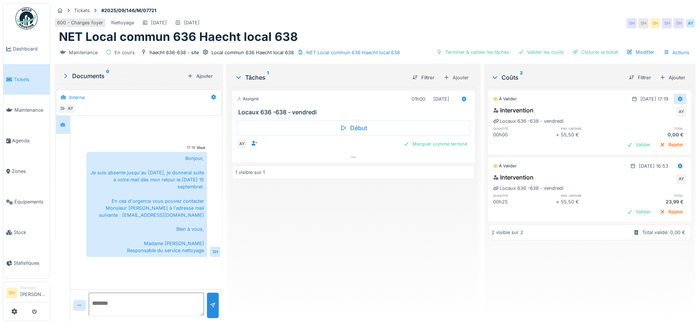
click at [678, 97] on icon at bounding box center [680, 98] width 5 height 5
click at [671, 128] on div "Supprimer" at bounding box center [673, 126] width 36 height 11
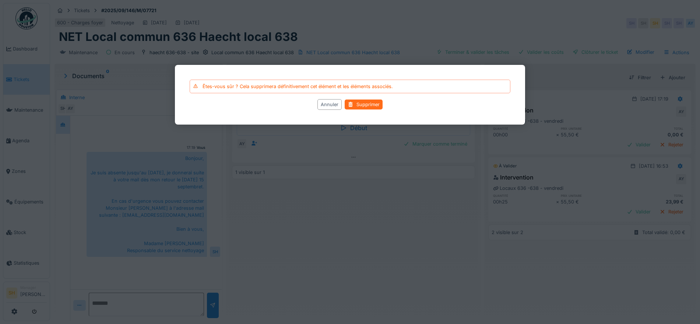
click at [365, 105] on div "Supprimer" at bounding box center [364, 104] width 38 height 10
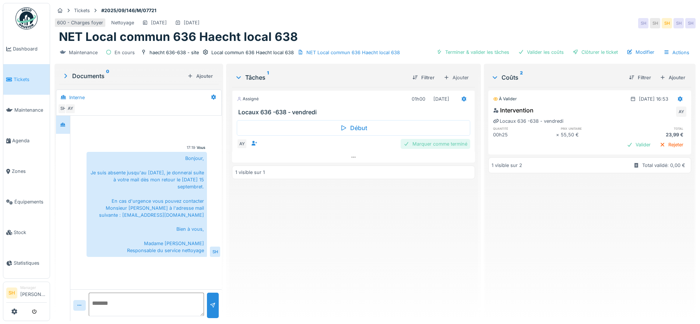
click at [429, 143] on div "Marquer comme terminé" at bounding box center [436, 144] width 70 height 10
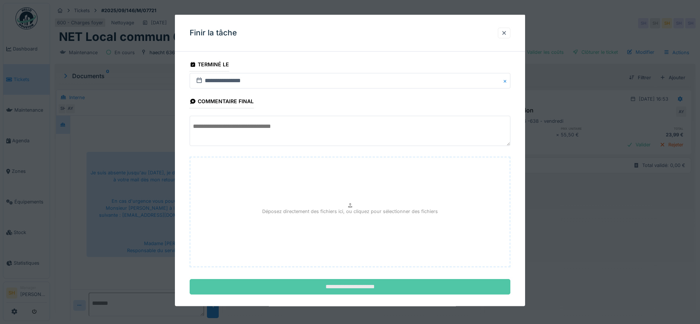
click at [380, 284] on input "**********" at bounding box center [350, 286] width 321 height 15
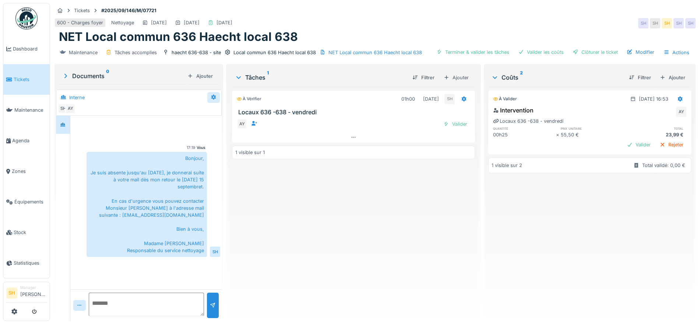
click at [212, 94] on div at bounding box center [214, 97] width 6 height 7
click at [218, 112] on div "Modifier" at bounding box center [241, 113] width 69 height 11
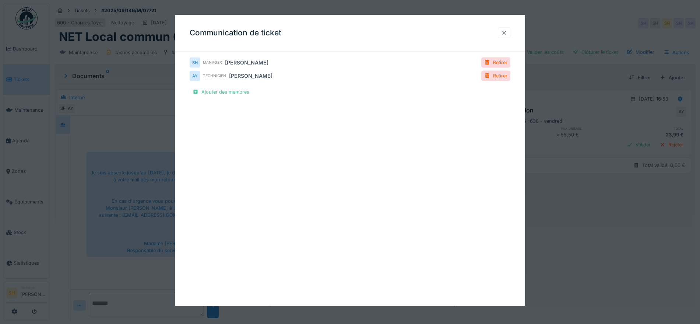
click at [507, 32] on div at bounding box center [504, 32] width 6 height 7
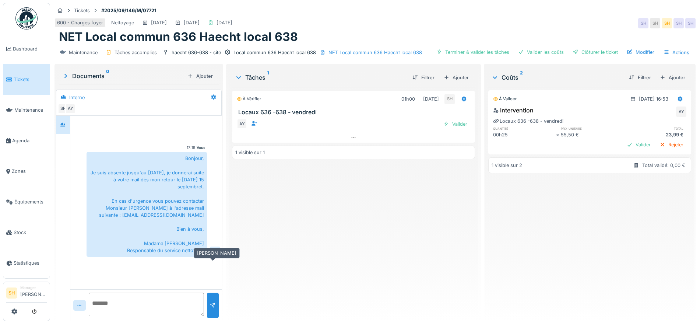
click at [210, 257] on div "SH" at bounding box center [215, 251] width 10 height 10
click at [190, 257] on div "Bonjour, Je suis absente jusqu'au [DATE], je donnerai suite à votre mail dès mo…" at bounding box center [147, 204] width 120 height 105
drag, startPoint x: 190, startPoint y: 263, endPoint x: 385, endPoint y: 275, distance: 194.5
click at [385, 275] on div "À vérifier 01h00 [DATE] SH Locaux 636 -638 - [DATE] AY Valider 1 visible sur 1" at bounding box center [353, 201] width 243 height 228
drag, startPoint x: 480, startPoint y: 52, endPoint x: 508, endPoint y: 52, distance: 28.0
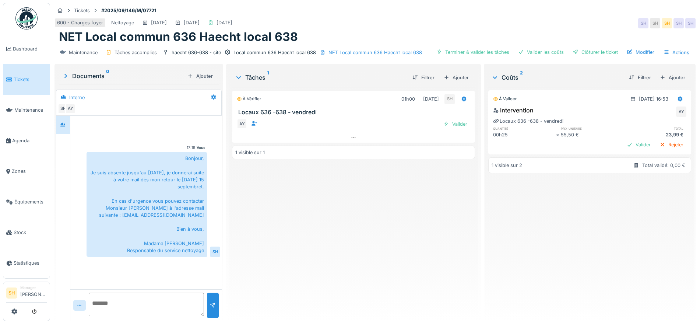
click at [483, 52] on div "Terminer & valider les tâches" at bounding box center [473, 52] width 79 height 10
drag, startPoint x: 519, startPoint y: 52, endPoint x: 530, endPoint y: 52, distance: 10.7
click at [521, 52] on div "Valider les coûts" at bounding box center [541, 52] width 52 height 10
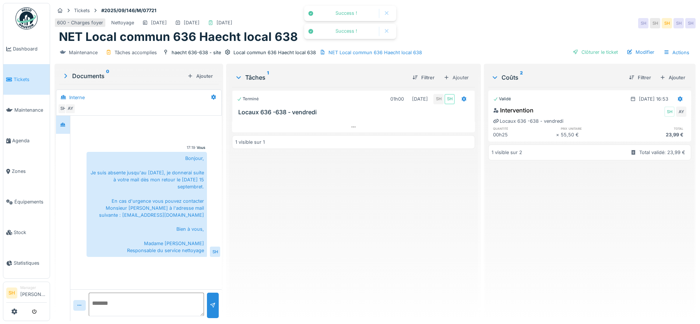
drag, startPoint x: 582, startPoint y: 50, endPoint x: 502, endPoint y: 75, distance: 83.0
click at [581, 51] on div "Clôturer le ticket" at bounding box center [595, 52] width 51 height 10
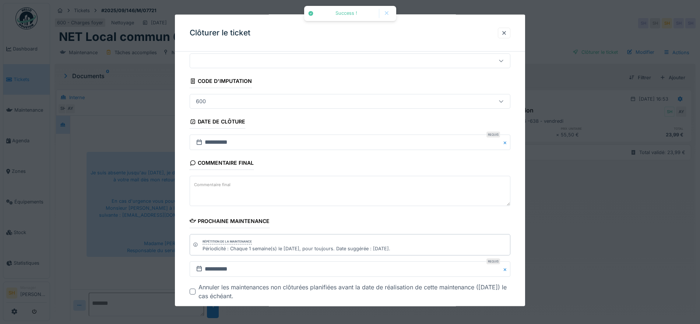
scroll to position [46, 0]
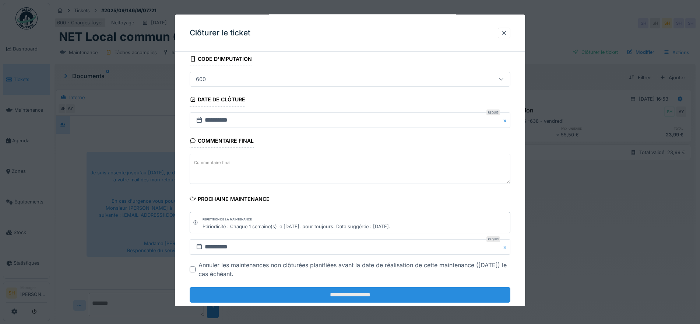
click at [389, 297] on input "**********" at bounding box center [350, 294] width 321 height 15
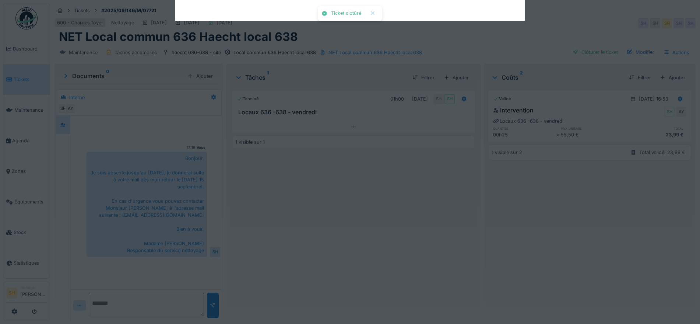
scroll to position [9, 0]
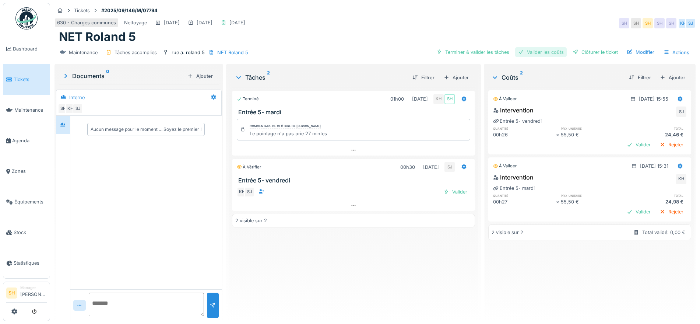
drag, startPoint x: 477, startPoint y: 53, endPoint x: 516, endPoint y: 51, distance: 38.7
click at [479, 53] on div "Terminer & valider les tâches" at bounding box center [473, 52] width 79 height 10
click at [529, 53] on div "Valider les coûts" at bounding box center [541, 52] width 52 height 10
click at [573, 51] on div at bounding box center [576, 52] width 6 height 7
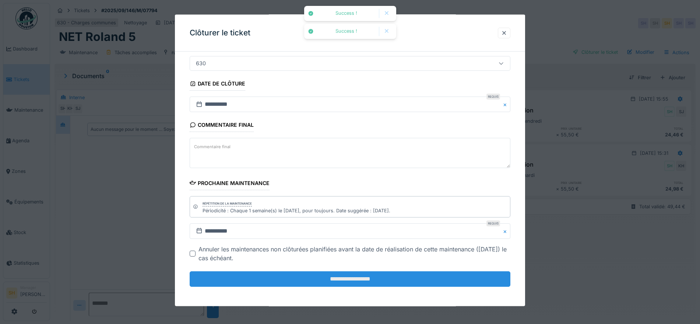
scroll to position [63, 0]
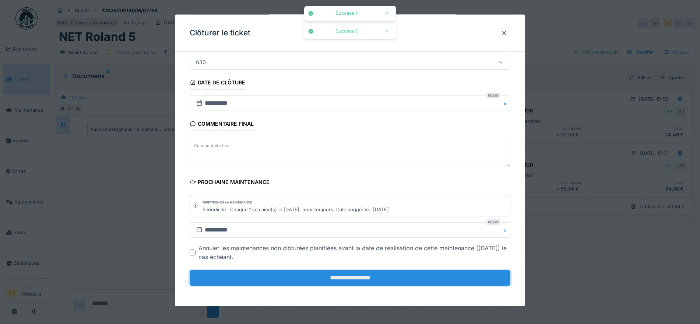
click at [361, 281] on input "**********" at bounding box center [350, 277] width 321 height 15
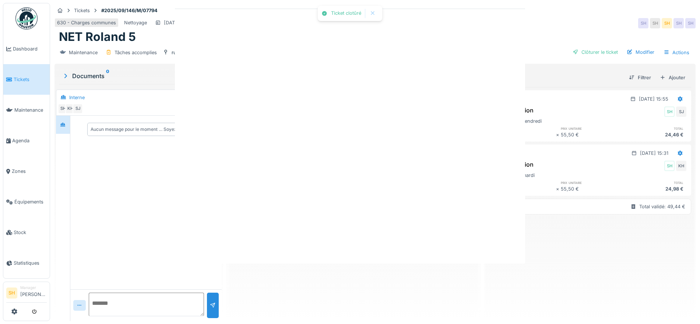
scroll to position [0, 0]
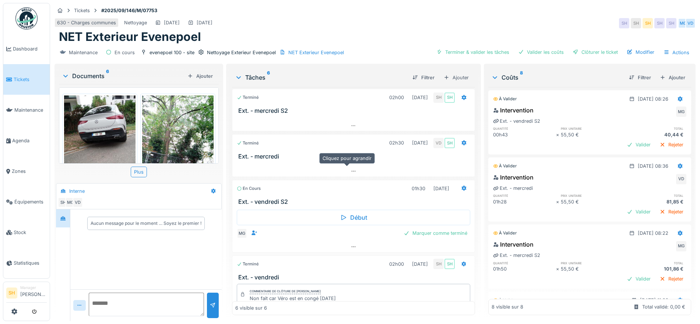
scroll to position [115, 0]
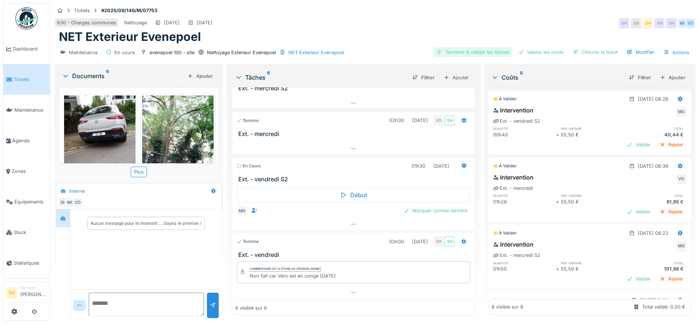
drag, startPoint x: 468, startPoint y: 54, endPoint x: 477, endPoint y: 55, distance: 9.2
click at [470, 55] on div "Terminer & valider les tâches" at bounding box center [473, 52] width 79 height 10
drag, startPoint x: 525, startPoint y: 51, endPoint x: 530, endPoint y: 51, distance: 5.5
click at [526, 51] on div "Valider les coûts" at bounding box center [541, 52] width 52 height 10
click at [588, 52] on div "Clôturer le ticket" at bounding box center [595, 52] width 51 height 10
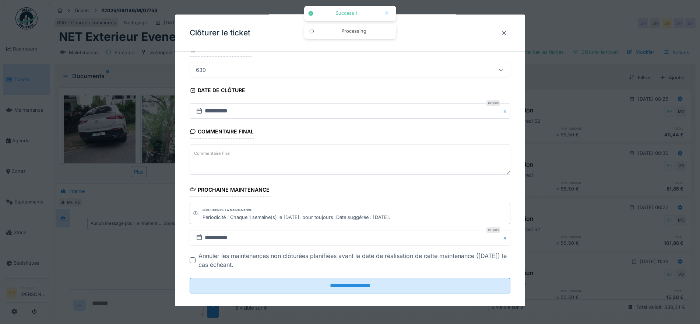
scroll to position [63, 0]
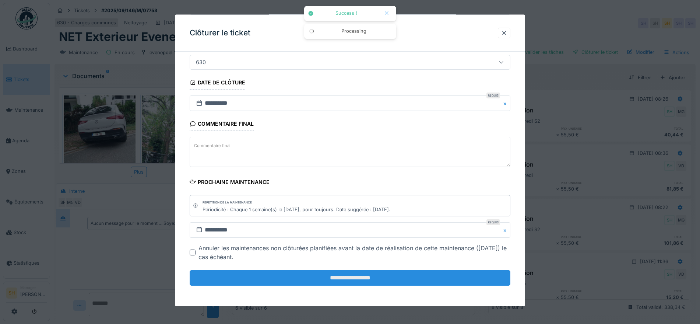
click at [382, 281] on input "**********" at bounding box center [350, 277] width 321 height 15
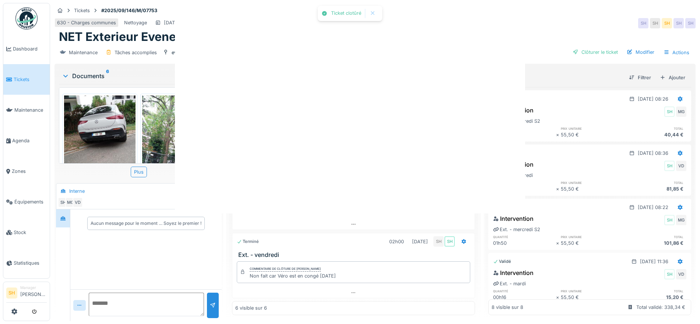
scroll to position [0, 0]
click at [361, 278] on div "Ticket clotûré Annuler Tickets #2025/09/146/M/07753 630 - Charges communes Nett…" at bounding box center [375, 162] width 650 height 324
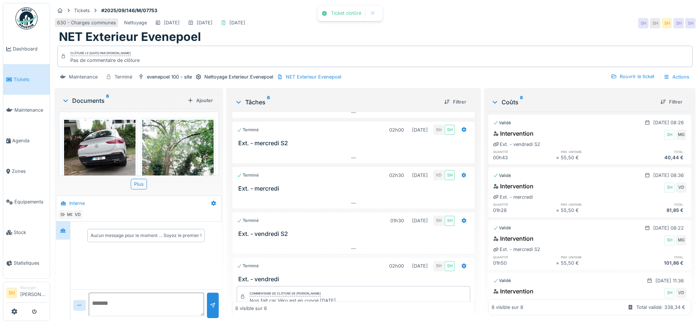
scroll to position [109, 0]
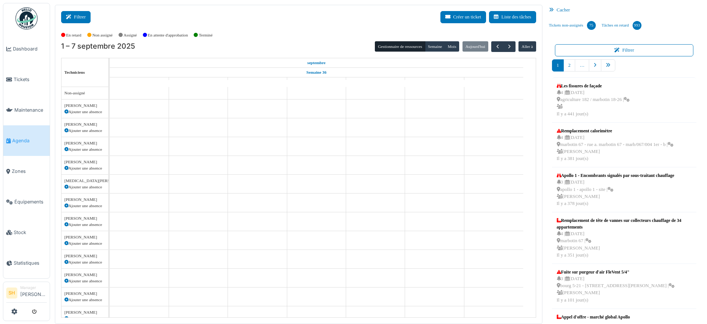
click at [81, 15] on button "Filtrer" at bounding box center [75, 17] width 29 height 12
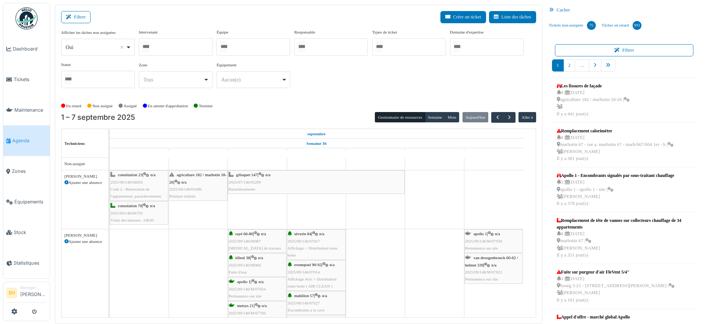
click at [246, 48] on div at bounding box center [254, 46] width 74 height 17
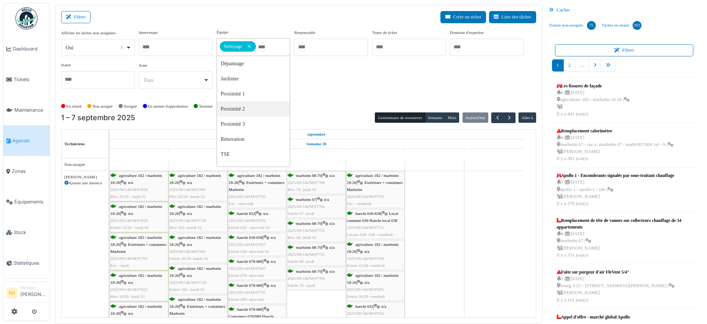
click at [329, 98] on div "Afficher les tâches non assignées *** Oui Remove item Oui Non Intervenant Abdel…" at bounding box center [298, 64] width 475 height 71
click at [509, 117] on button "button" at bounding box center [510, 117] width 12 height 11
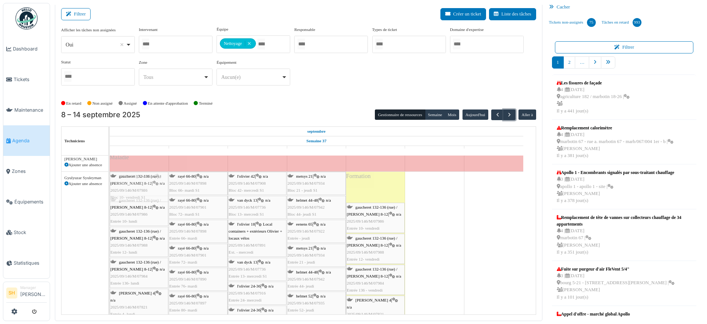
drag, startPoint x: 379, startPoint y: 184, endPoint x: 148, endPoint y: 200, distance: 231.9
click at [110, 200] on div "thomas 4 | n/a 2025/09/146/M/07821 Bloc 4- lundi S1 rayé 66-80 | n/a 2025/09/14…" at bounding box center [110, 300] width 0 height 257
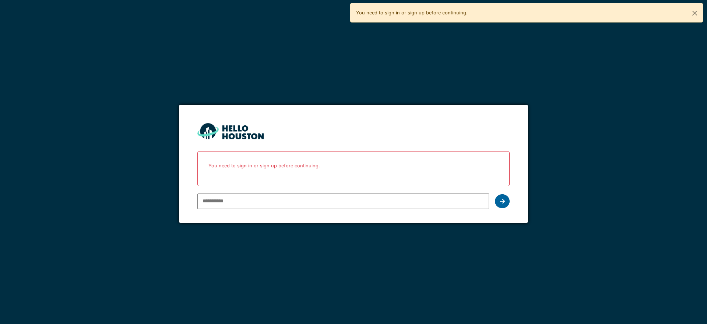
type input "**********"
click at [505, 203] on div at bounding box center [502, 201] width 15 height 14
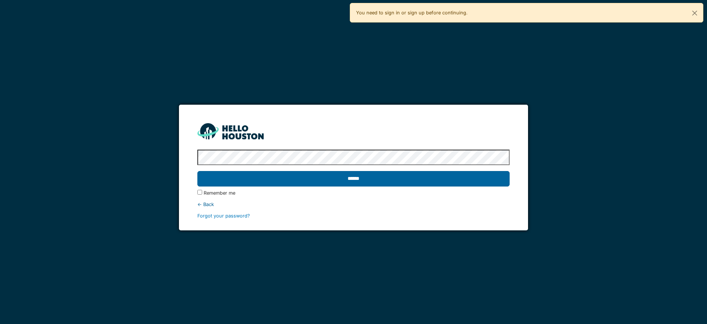
click at [399, 178] on input "******" at bounding box center [353, 178] width 312 height 15
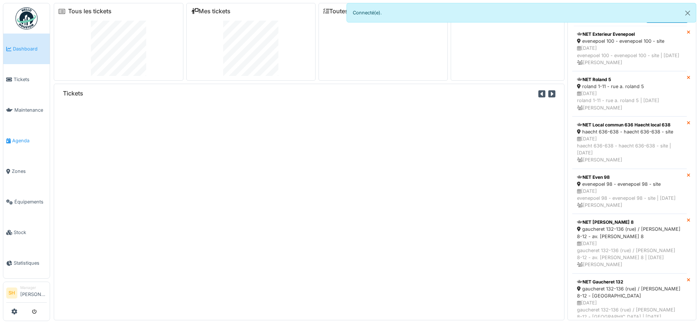
click at [28, 140] on span "Agenda" at bounding box center [29, 140] width 35 height 7
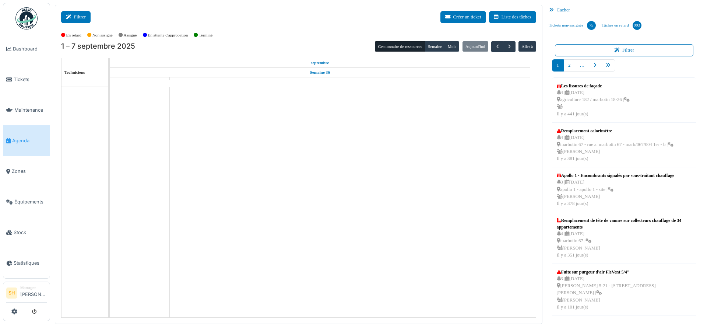
click at [78, 17] on button "Filtrer" at bounding box center [75, 17] width 29 height 12
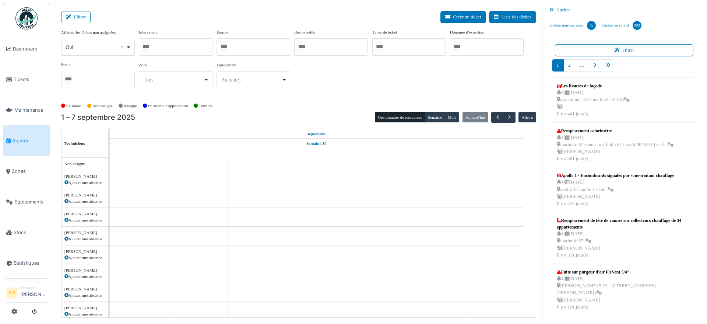
click at [255, 46] on div at bounding box center [254, 46] width 74 height 17
click at [341, 88] on div "Afficher les tâches non assignées *** Oui Remove item Oui Non Intervenant [PERS…" at bounding box center [298, 61] width 475 height 65
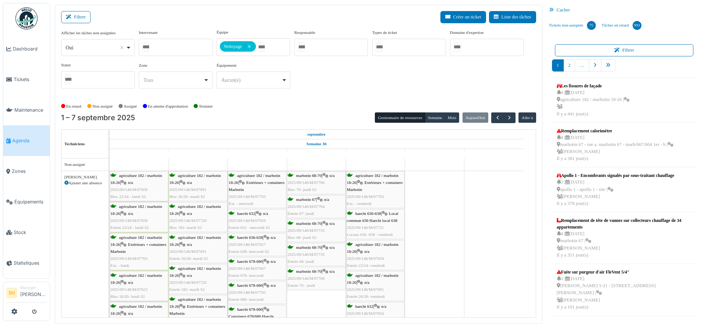
click at [348, 94] on div "Afficher les tâches non assignées *** Oui Remove item Oui Non Intervenant [PERS…" at bounding box center [298, 61] width 475 height 65
click at [507, 115] on span "button" at bounding box center [510, 118] width 6 height 6
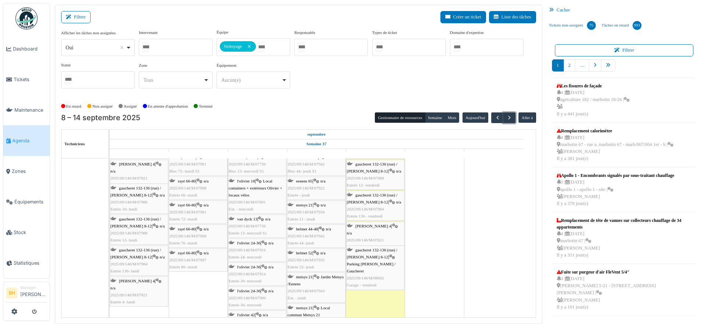
scroll to position [414, 0]
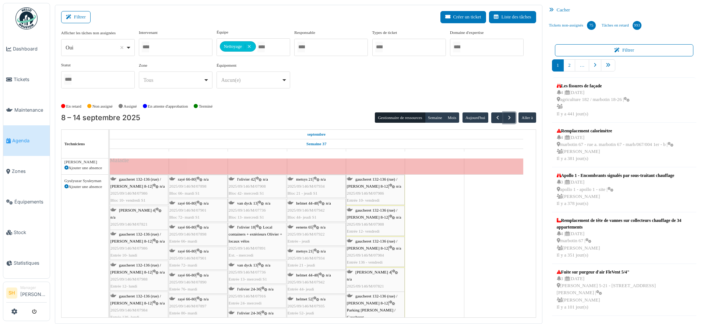
click at [374, 179] on span "gaucheret 132-136 (rue) / [PERSON_NAME] 8-12" at bounding box center [372, 182] width 50 height 11
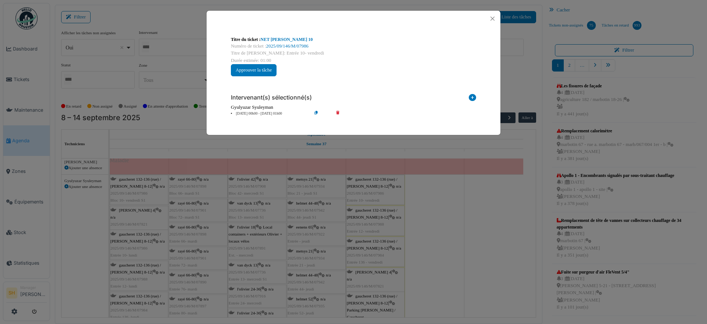
click at [474, 96] on icon at bounding box center [472, 99] width 7 height 10
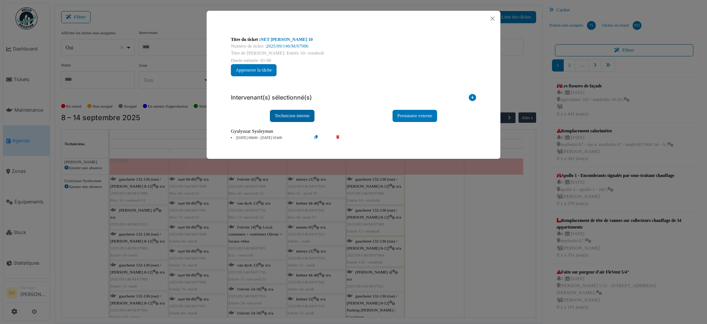
click at [285, 116] on div "Technicien interne" at bounding box center [292, 116] width 45 height 12
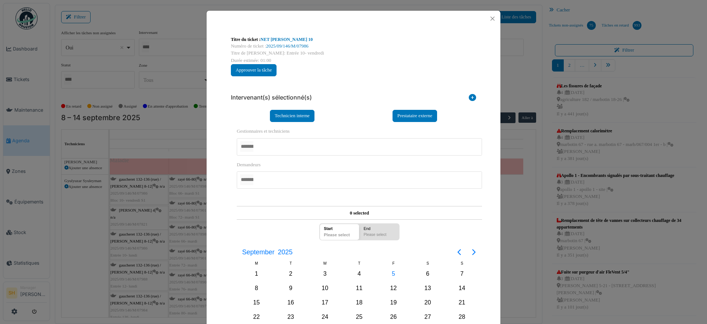
click at [283, 144] on div at bounding box center [359, 146] width 245 height 17
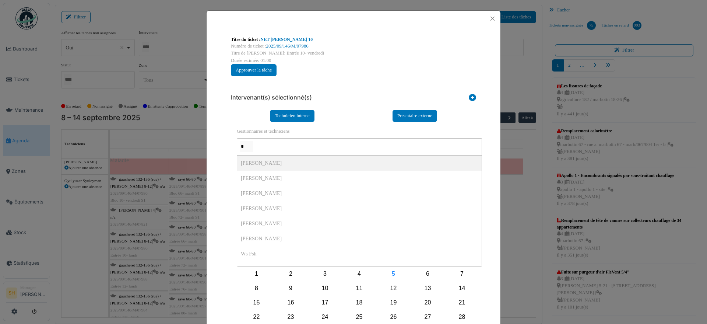
type input "**"
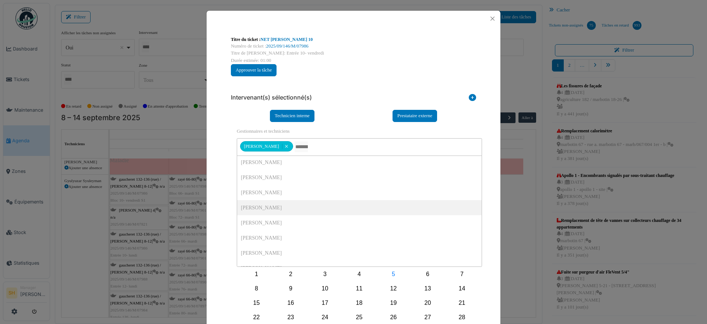
scroll to position [46, 0]
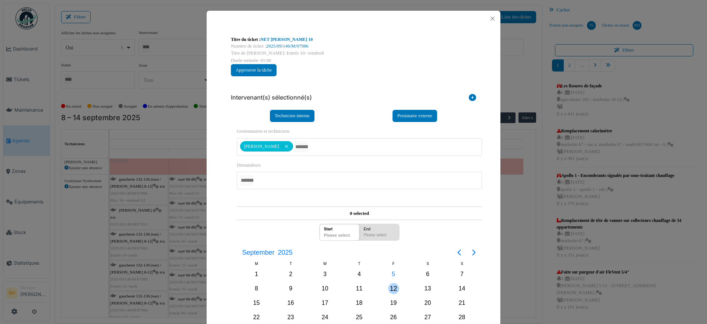
click at [393, 288] on div "12" at bounding box center [393, 288] width 11 height 11
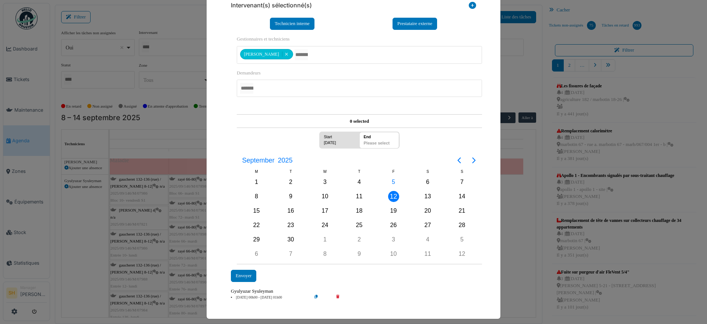
scroll to position [97, 0]
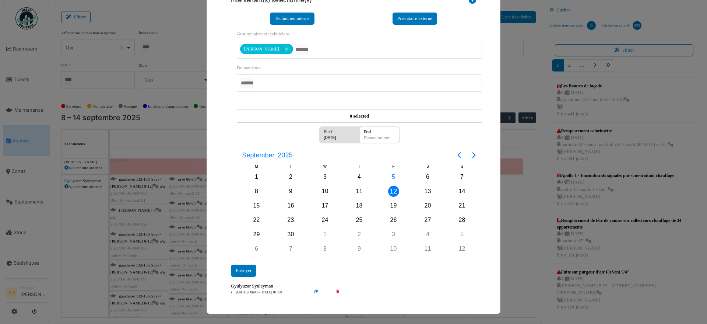
click at [333, 288] on div "Gyulyuzar Syuleyman" at bounding box center [353, 286] width 245 height 7
click at [392, 188] on div "12" at bounding box center [393, 191] width 11 height 11
click at [237, 270] on div "Envoyer" at bounding box center [243, 270] width 25 height 12
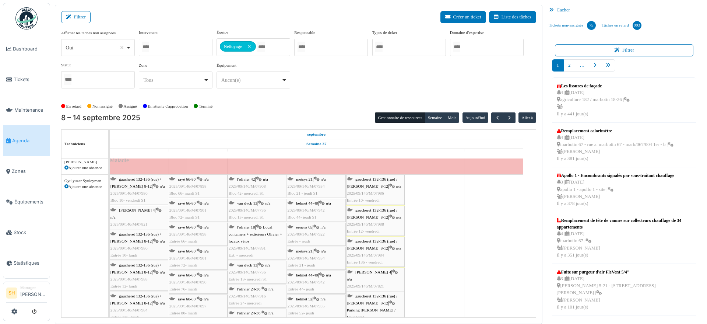
click at [361, 242] on span "gaucheret 132-136 (rue) / [PERSON_NAME] 8-12" at bounding box center [372, 244] width 50 height 11
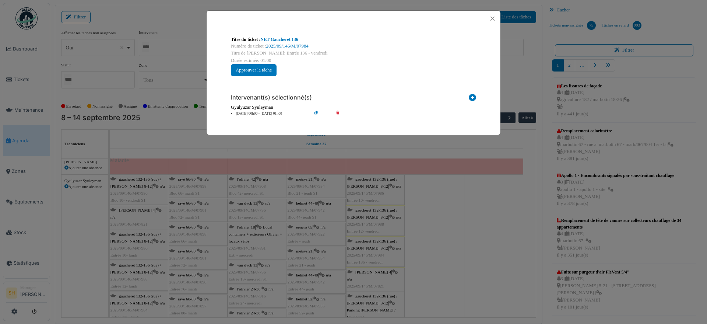
scroll to position [0, 0]
click at [472, 95] on icon at bounding box center [472, 99] width 7 height 10
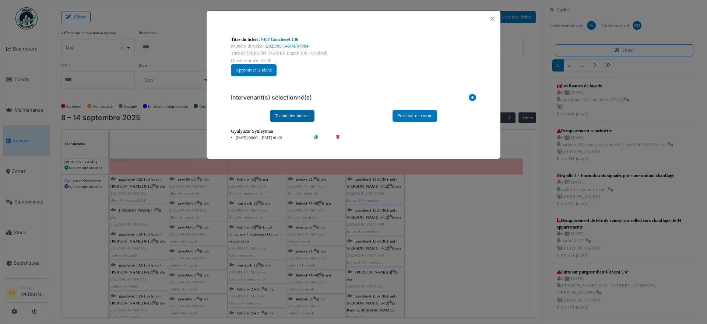
click at [286, 112] on div "Technicien interne" at bounding box center [292, 116] width 45 height 12
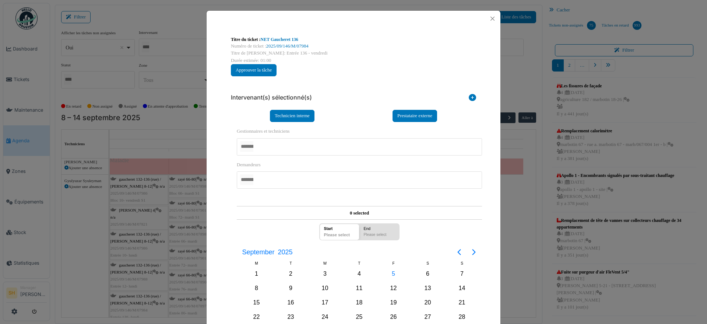
click at [295, 142] on div at bounding box center [359, 146] width 245 height 17
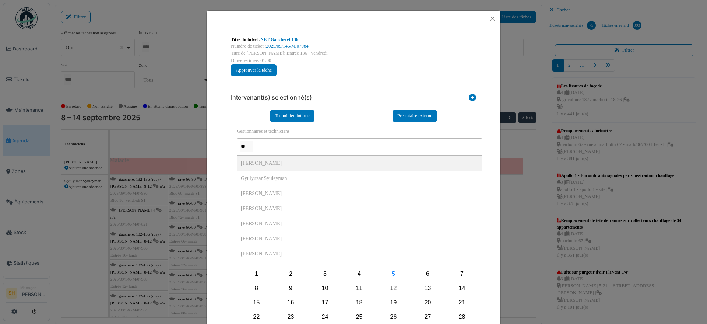
type input "***"
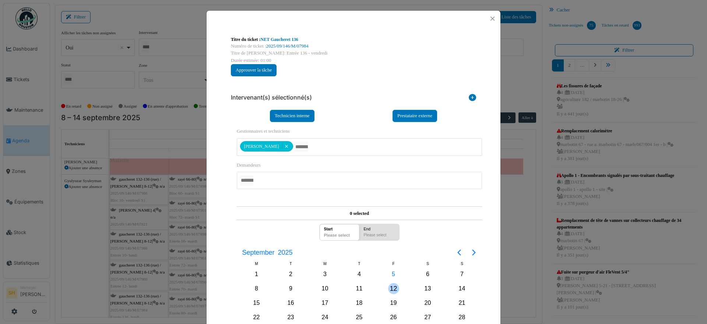
click at [392, 290] on div "12" at bounding box center [393, 288] width 11 height 11
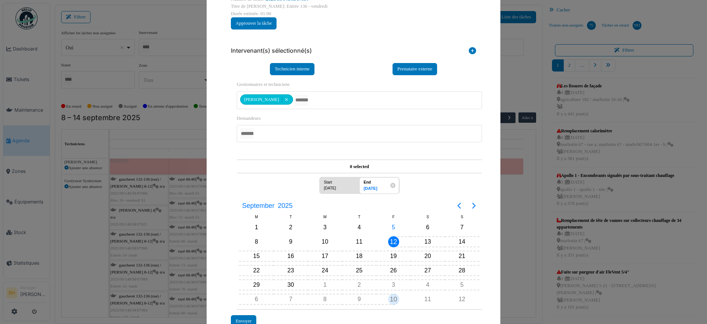
scroll to position [92, 0]
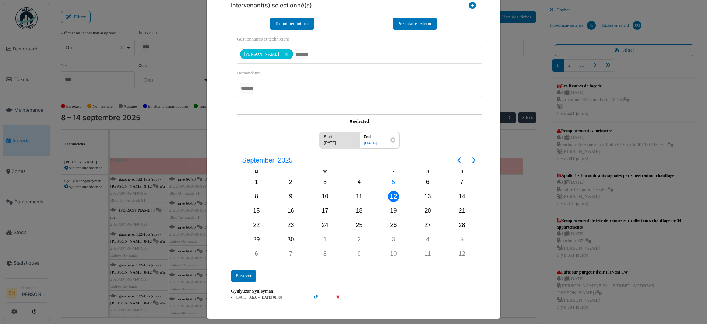
click at [334, 295] on icon at bounding box center [343, 298] width 21 height 6
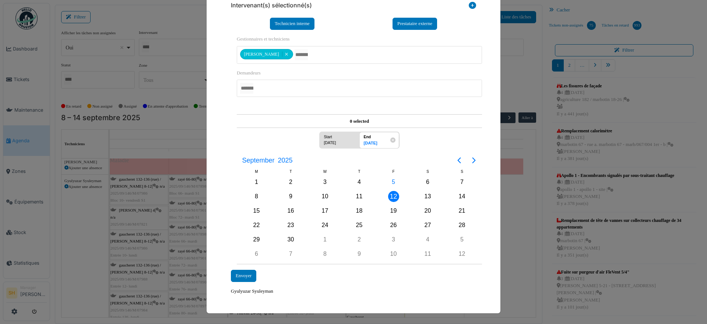
scroll to position [92, 0]
click at [242, 273] on div "Envoyer" at bounding box center [243, 276] width 25 height 12
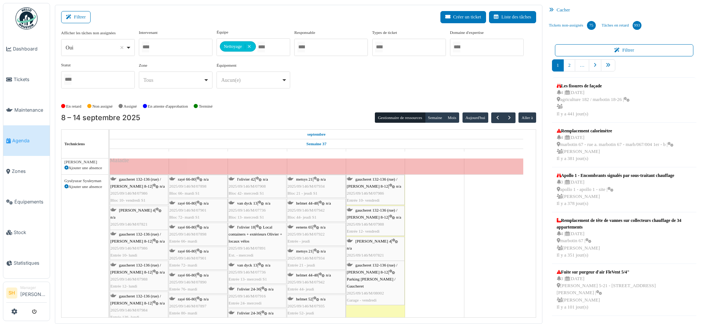
click at [369, 240] on span "[PERSON_NAME] 4" at bounding box center [373, 241] width 36 height 4
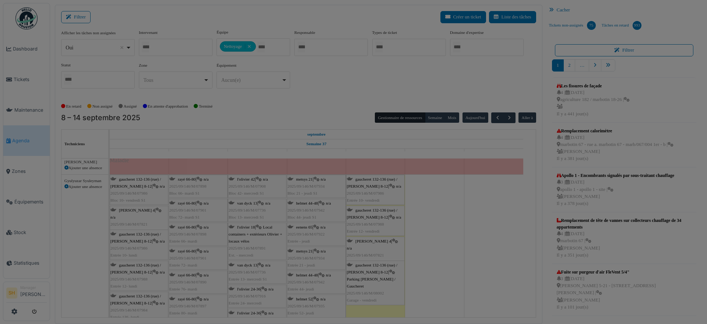
scroll to position [0, 0]
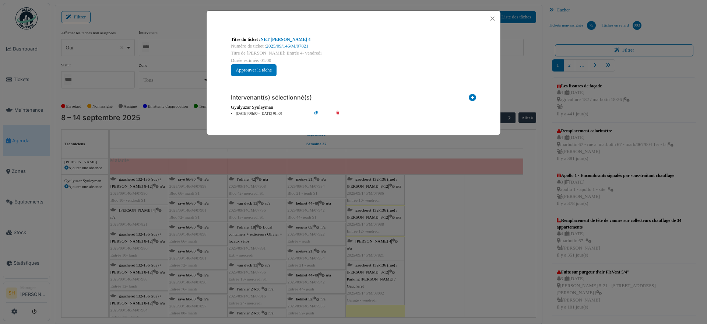
drag, startPoint x: 470, startPoint y: 96, endPoint x: 442, endPoint y: 97, distance: 28.4
click at [470, 96] on icon at bounding box center [472, 99] width 7 height 10
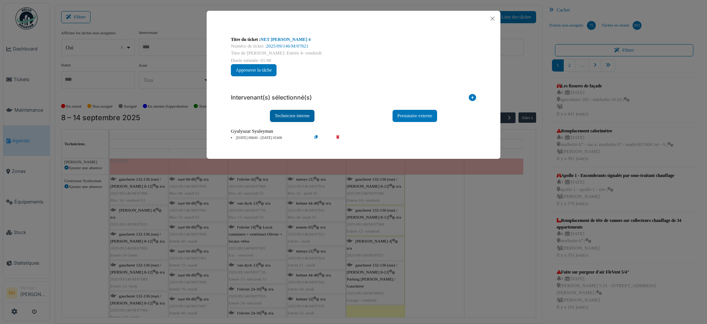
click at [301, 113] on div "Technicien interne" at bounding box center [292, 116] width 45 height 12
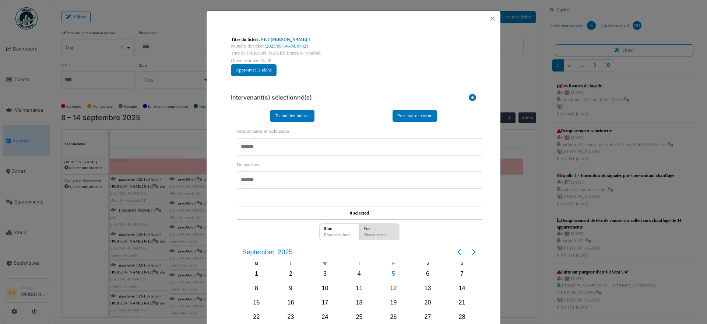
click at [297, 144] on div at bounding box center [359, 146] width 245 height 17
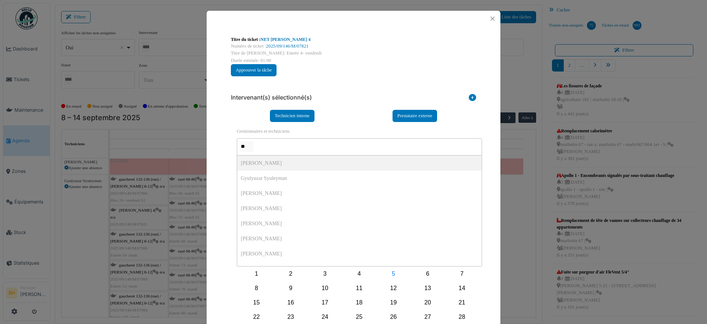
type input "***"
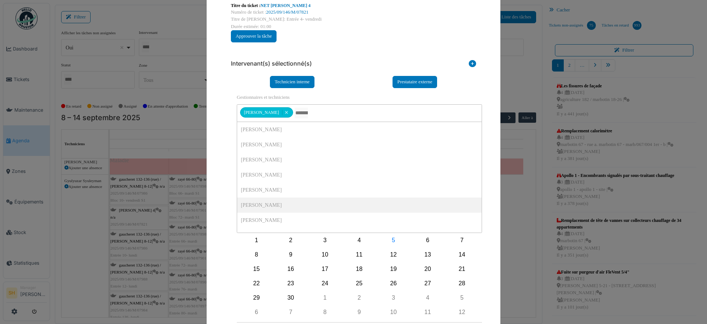
scroll to position [46, 0]
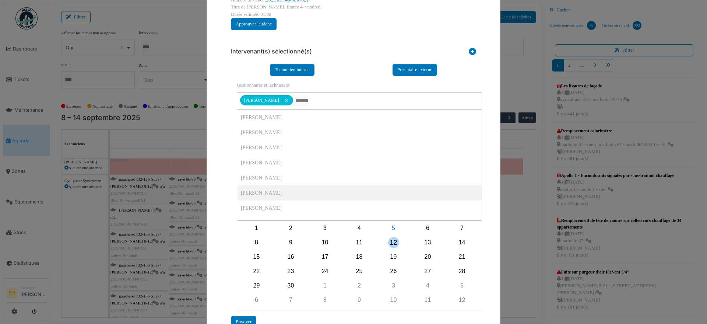
click at [390, 241] on div "12" at bounding box center [393, 242] width 11 height 11
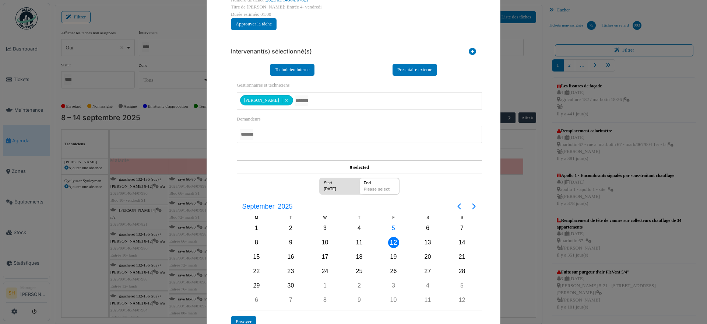
click at [390, 241] on div "12" at bounding box center [393, 242] width 11 height 11
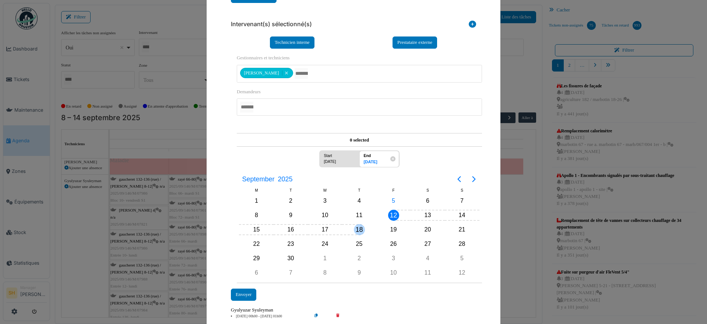
scroll to position [97, 0]
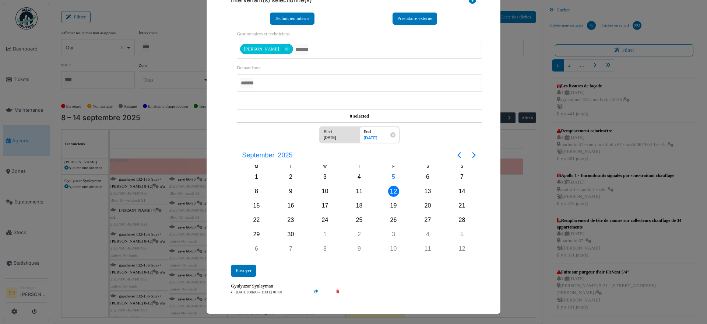
click at [336, 290] on icon at bounding box center [343, 293] width 21 height 6
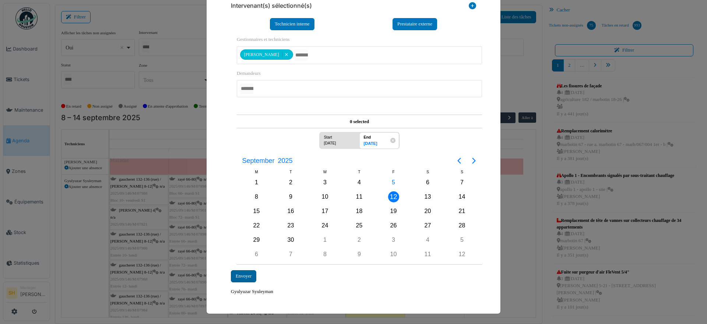
click at [239, 273] on div "Envoyer" at bounding box center [243, 276] width 25 height 12
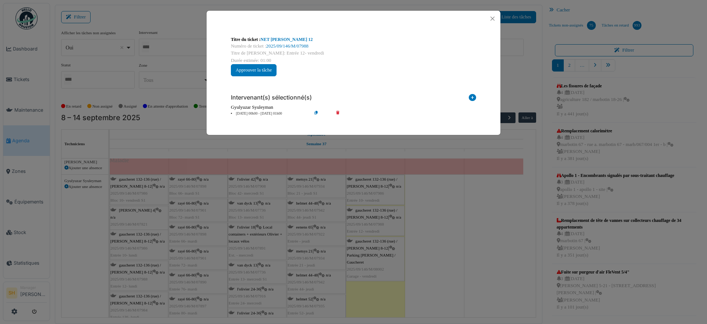
scroll to position [0, 0]
click at [474, 95] on icon at bounding box center [472, 99] width 7 height 10
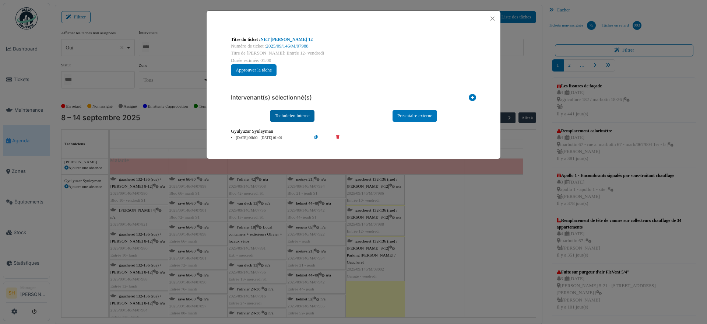
click at [291, 114] on div "Technicien interne" at bounding box center [292, 116] width 45 height 12
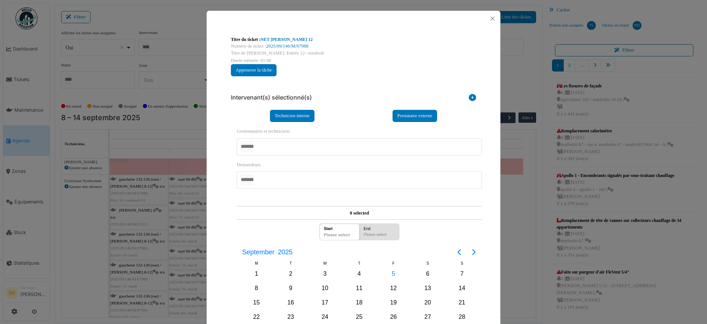
click at [293, 146] on div at bounding box center [359, 146] width 245 height 17
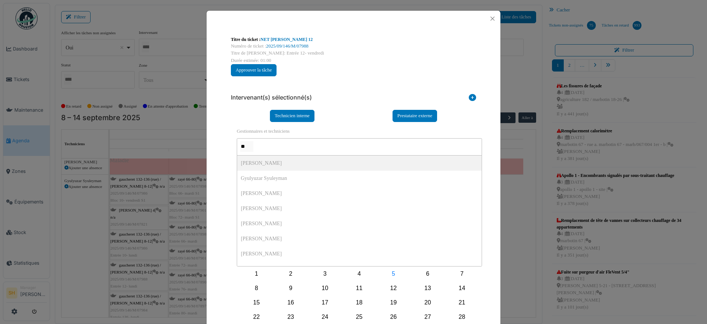
type input "***"
click at [488, 168] on div "Titre du ticket : NET Thomas 12 Numéro de ticket : 2025/09/146/M/07988 Titre de…" at bounding box center [354, 214] width 294 height 375
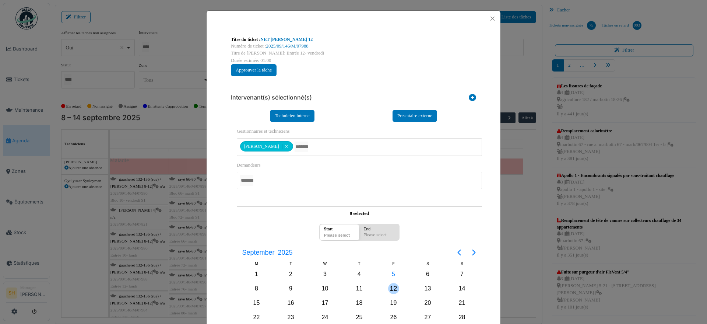
click at [390, 285] on div "12" at bounding box center [393, 288] width 11 height 11
click at [391, 285] on div "12" at bounding box center [393, 288] width 11 height 11
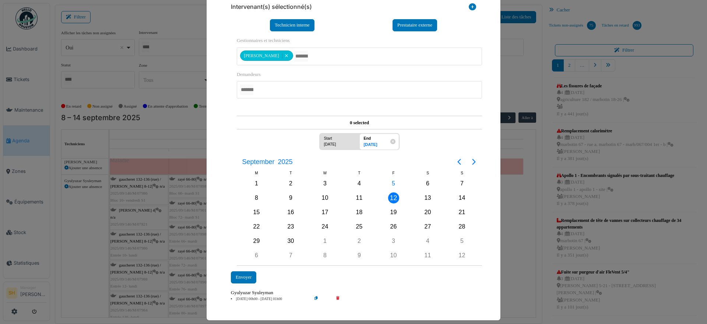
scroll to position [92, 0]
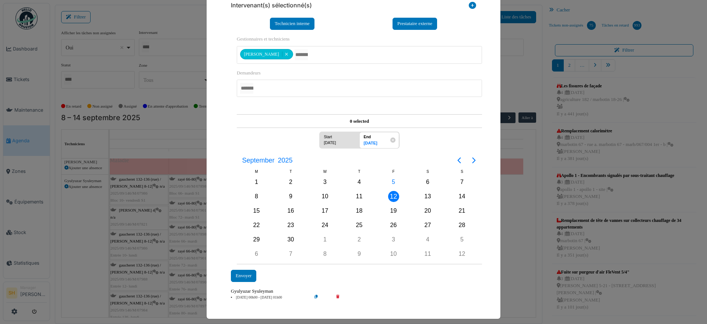
click at [333, 296] on icon at bounding box center [343, 298] width 21 height 6
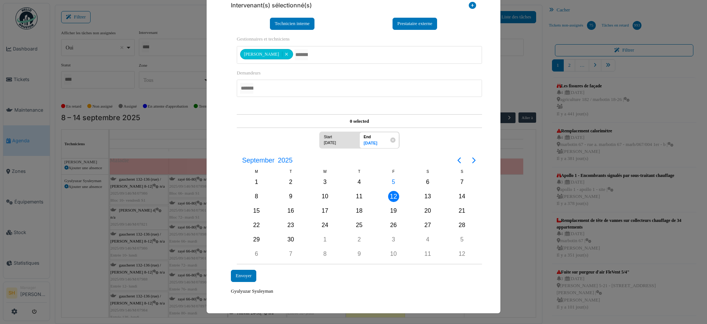
scroll to position [92, 0]
click at [243, 276] on div "Envoyer" at bounding box center [243, 276] width 25 height 12
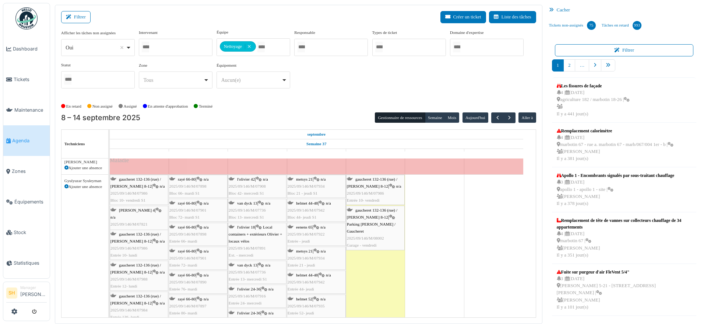
click at [380, 211] on span "gaucheret 132-136 (rue) / [PERSON_NAME] 8-12" at bounding box center [372, 213] width 50 height 11
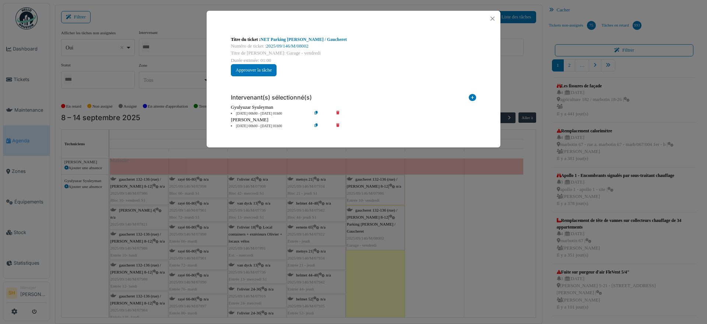
scroll to position [0, 0]
click at [339, 113] on icon at bounding box center [343, 114] width 21 height 6
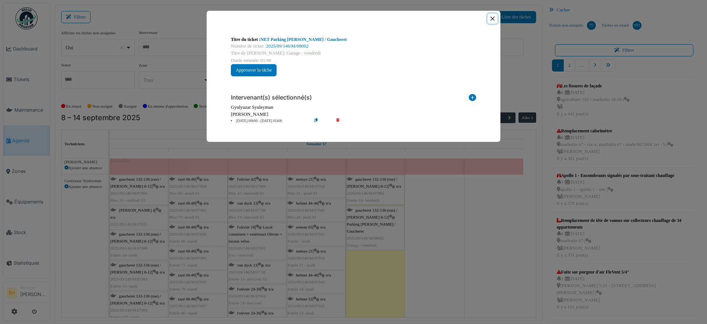
drag, startPoint x: 490, startPoint y: 17, endPoint x: 479, endPoint y: 46, distance: 31.3
click at [490, 18] on button "Close" at bounding box center [493, 19] width 10 height 10
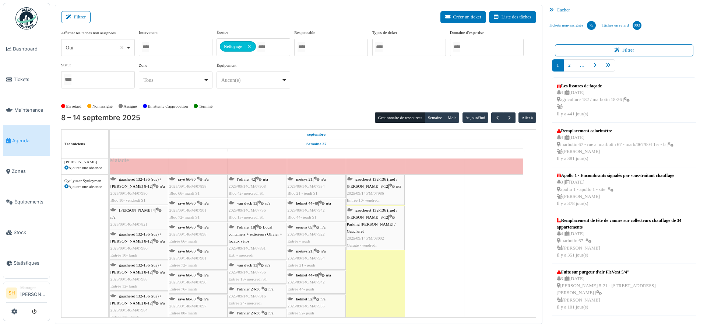
click at [374, 180] on span "gaucheret 132-136 (rue) / [PERSON_NAME] 8-12" at bounding box center [372, 182] width 50 height 11
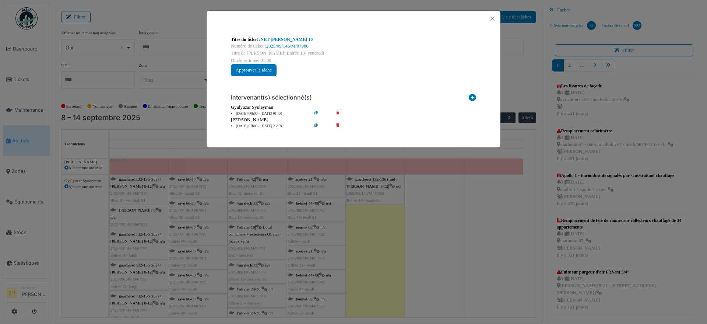
click at [338, 111] on icon at bounding box center [343, 114] width 21 height 6
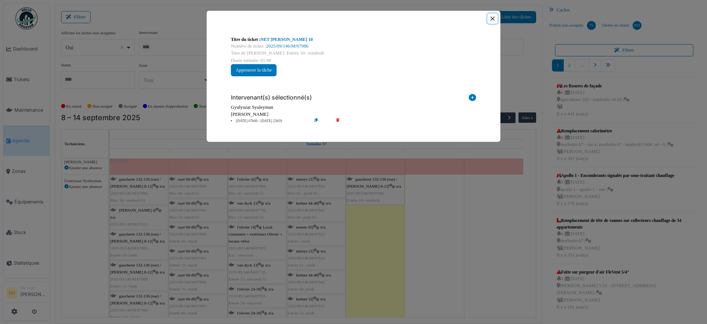
click at [493, 17] on button "Close" at bounding box center [493, 19] width 10 height 10
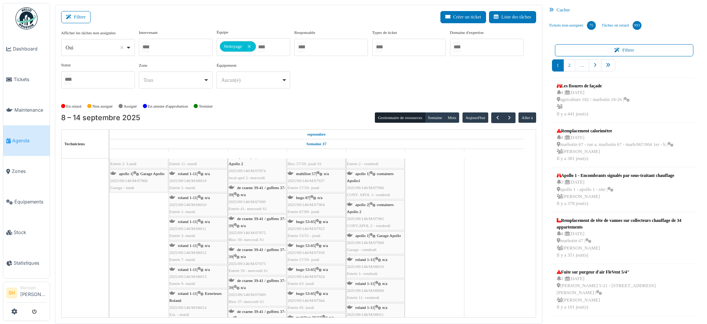
scroll to position [959, 0]
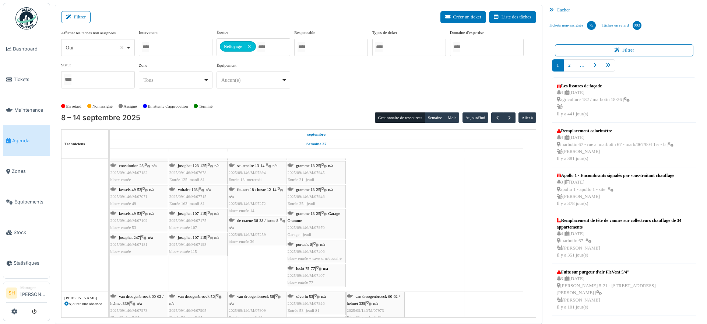
click at [306, 244] on span "portaels 8" at bounding box center [304, 244] width 16 height 4
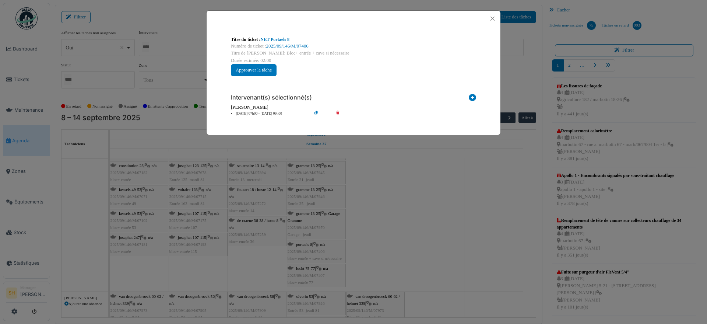
click at [471, 97] on icon at bounding box center [472, 99] width 7 height 10
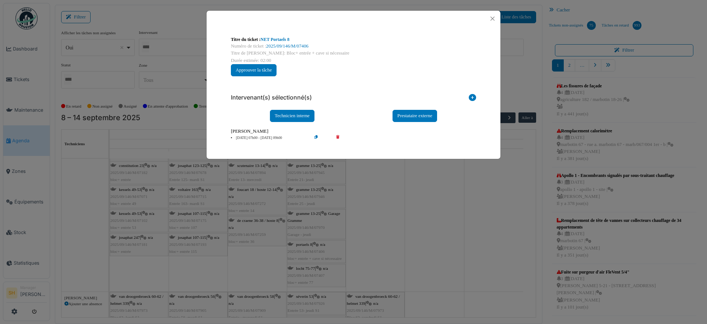
click at [260, 137] on li "11 sep 07h00 - 11 sep 09h00" at bounding box center [269, 138] width 84 height 6
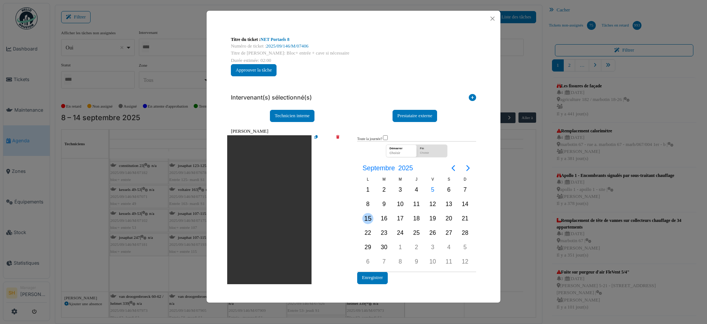
click at [368, 217] on div "15" at bounding box center [367, 218] width 11 height 11
click at [368, 280] on button "Enregistrer" at bounding box center [372, 277] width 31 height 12
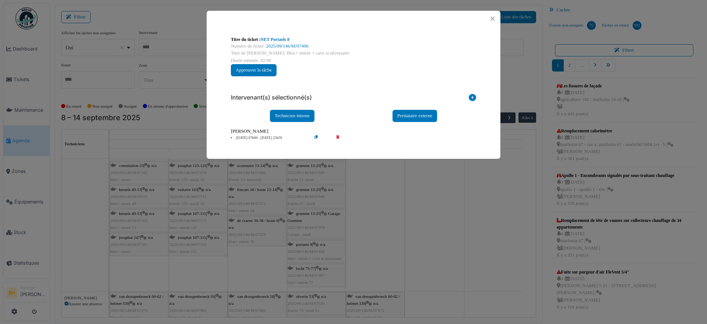
click at [368, 271] on div "Titre du ticket : NET Portaels 8 Numéro de ticket : 2025/09/146/M/07406 Titre d…" at bounding box center [353, 162] width 707 height 324
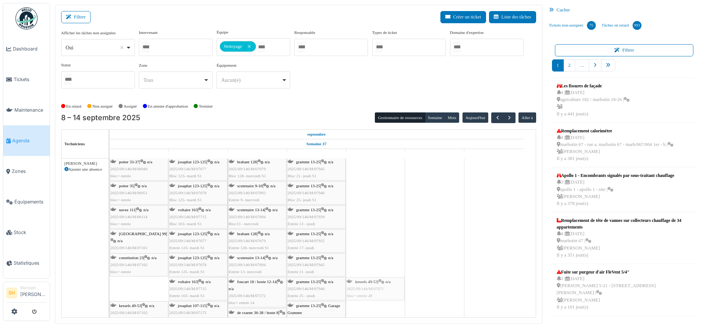
drag, startPoint x: 148, startPoint y: 285, endPoint x: 355, endPoint y: 215, distance: 219.0
click at [355, 215] on div "apollo 1 Permanence sur site apollo 1 Permanence sur site apollo 1 Permanence s…" at bounding box center [323, 285] width 426 height 2648
drag, startPoint x: 133, startPoint y: 291, endPoint x: 364, endPoint y: 240, distance: 236.1
click at [364, 240] on div "apollo 1 Permanence sur site apollo 1 Permanence sur site apollo 1 Permanence s…" at bounding box center [323, 285] width 426 height 2648
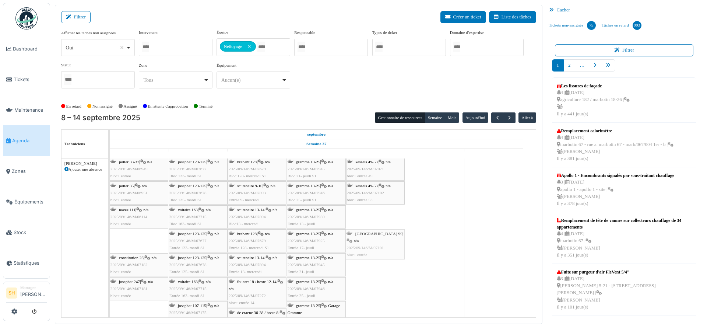
drag, startPoint x: 142, startPoint y: 241, endPoint x: 380, endPoint y: 225, distance: 238.5
click at [380, 225] on div "apollo 1 Permanence sur site apollo 1 Permanence sur site apollo 1 Permanence s…" at bounding box center [323, 285] width 426 height 2648
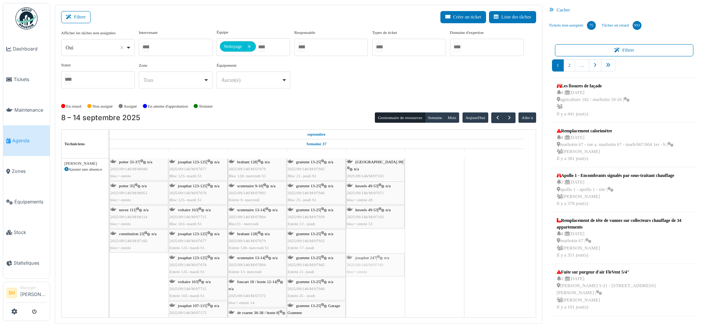
drag, startPoint x: 150, startPoint y: 265, endPoint x: 376, endPoint y: 239, distance: 227.3
click at [376, 239] on div "apollo 1 Permanence sur site apollo 1 Permanence sur site apollo 1 Permanence s…" at bounding box center [323, 285] width 426 height 2648
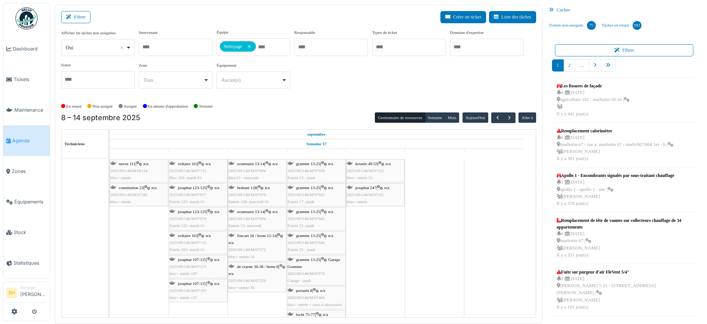
scroll to position [1197, 0]
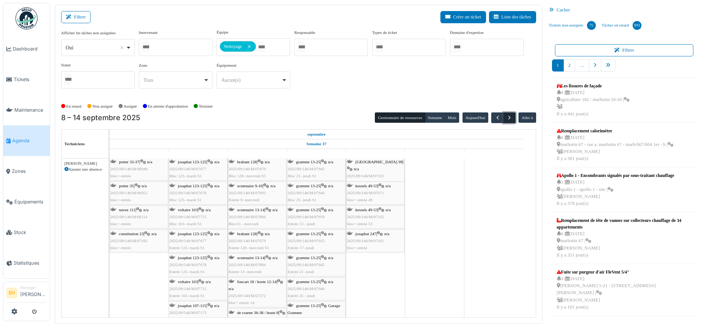
click at [507, 116] on span "button" at bounding box center [510, 118] width 6 height 6
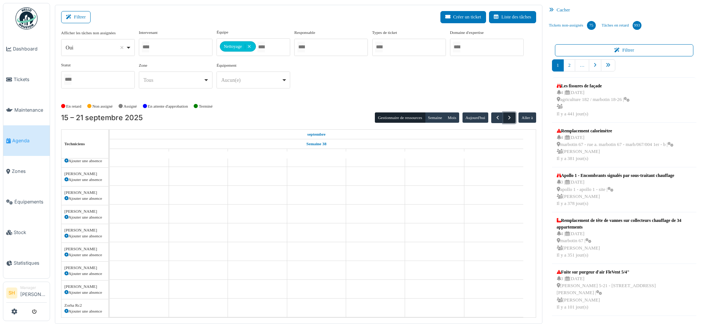
scroll to position [97, 0]
click at [182, 47] on div at bounding box center [176, 47] width 74 height 17
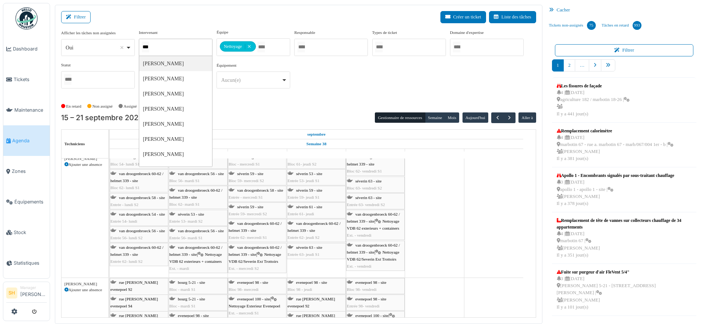
type input "****"
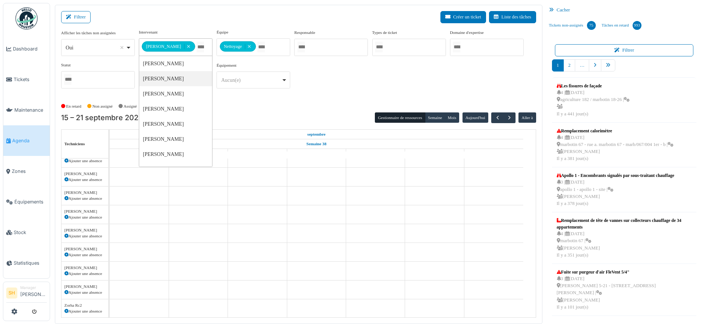
click at [257, 103] on div "En retard Non assigné Assigné En attente d'approbation Terminé" at bounding box center [298, 106] width 475 height 12
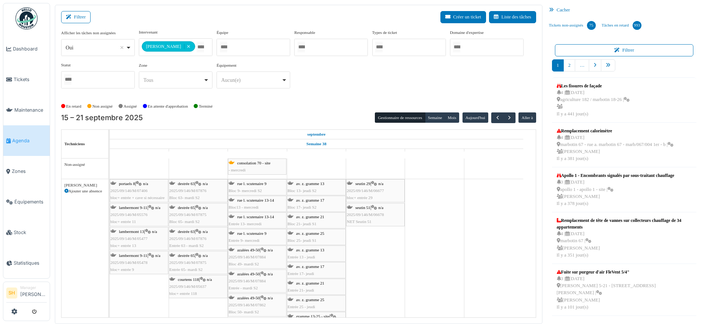
scroll to position [27, 0]
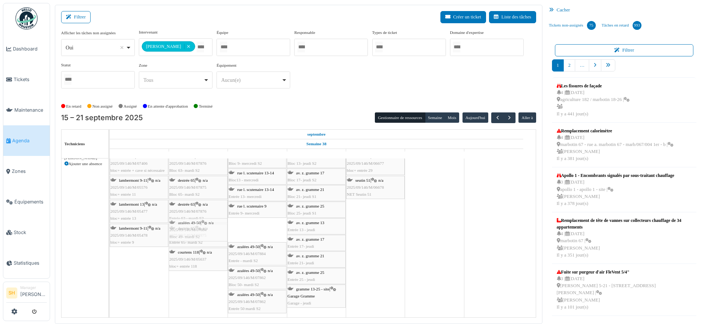
drag, startPoint x: 247, startPoint y: 226, endPoint x: 203, endPoint y: 228, distance: 44.2
click at [110, 228] on div "portaels 8 | n/a 2025/09/146/M/07406 bloc+ entrée + cave si nécessaire destrée …" at bounding box center [110, 235] width 0 height 166
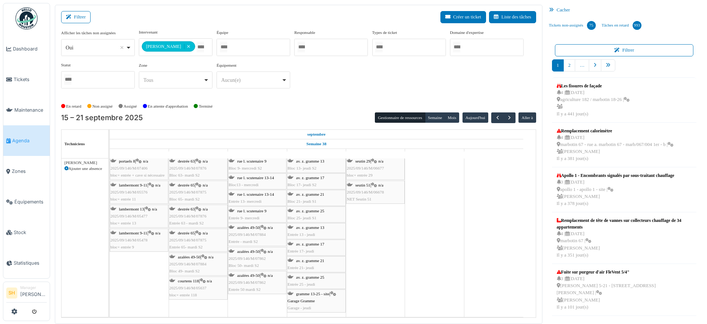
scroll to position [22, 0]
drag, startPoint x: 242, startPoint y: 235, endPoint x: 190, endPoint y: 236, distance: 51.9
click at [110, 236] on div "portaels 8 | n/a 2025/09/146/M/07406 bloc+ entrée + cave si nécessaire destrée …" at bounding box center [110, 237] width 0 height 160
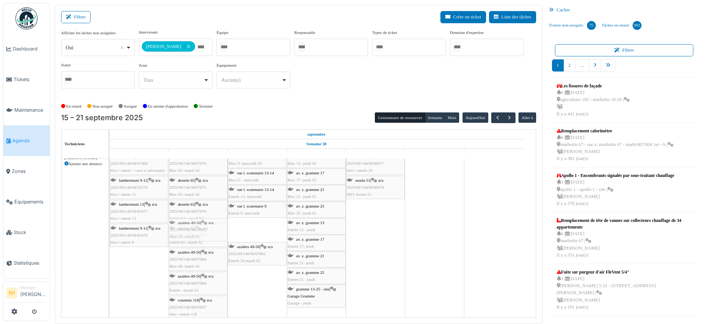
drag, startPoint x: 252, startPoint y: 229, endPoint x: 213, endPoint y: 228, distance: 38.7
click at [110, 228] on div "portaels 8 | n/a 2025/09/146/M/07406 bloc+ entrée + cave si nécessaire destrée …" at bounding box center [110, 237] width 0 height 171
drag, startPoint x: 245, startPoint y: 232, endPoint x: 214, endPoint y: 247, distance: 34.4
click at [110, 232] on div "portaels 8 | n/a 2025/09/146/M/07406 bloc+ entrée + cave si nécessaire destrée …" at bounding box center [110, 249] width 0 height 195
click at [110, 305] on div "portaels 8 | n/a 2025/09/146/M/07406 bloc+ entrée + cave si nécessaire destrée …" at bounding box center [110, 261] width 0 height 219
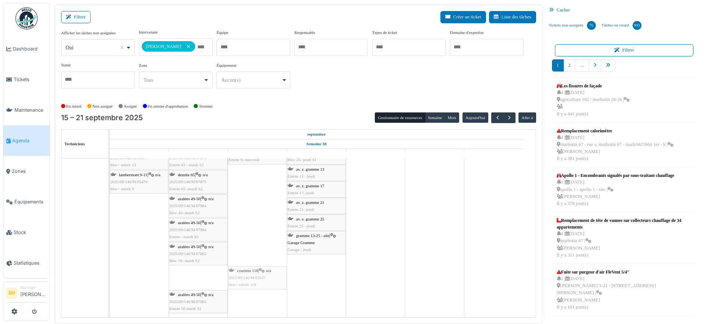
drag, startPoint x: 206, startPoint y: 276, endPoint x: 250, endPoint y: 266, distance: 45.4
click at [110, 266] on div "portaels 8 | n/a 2025/09/146/M/07406 bloc+ entrée + cave si nécessaire destrée …" at bounding box center [110, 207] width 0 height 219
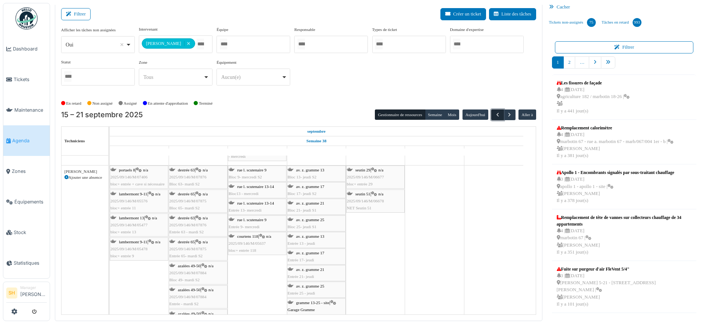
click at [495, 112] on span "button" at bounding box center [498, 115] width 6 height 6
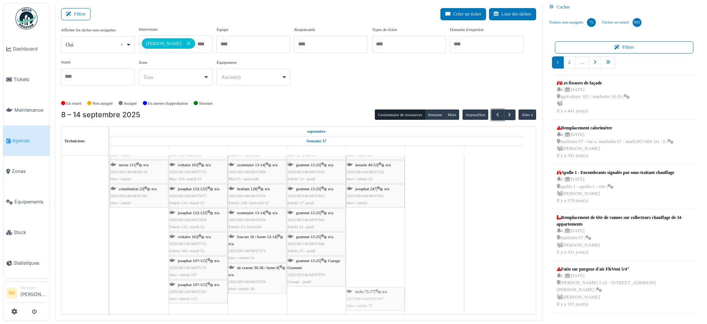
drag, startPoint x: 300, startPoint y: 299, endPoint x: 364, endPoint y: 293, distance: 64.3
click at [110, 293] on div "potter 33-37 | n/a 2025/09/146/M/06949 bloc+ entrée josaphat 123-125 | n/a 2025…" at bounding box center [110, 213] width 0 height 202
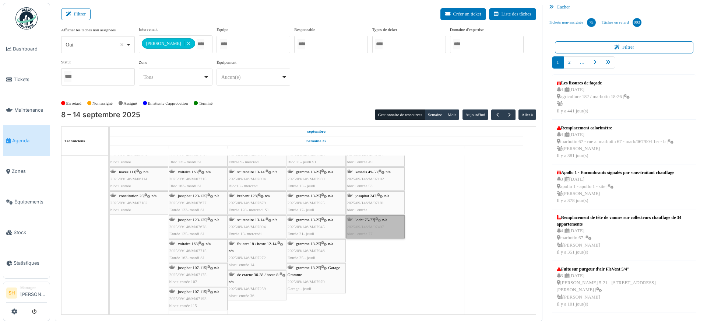
drag, startPoint x: 363, startPoint y: 230, endPoint x: 364, endPoint y: 253, distance: 22.5
click at [365, 261] on td at bounding box center [375, 211] width 59 height 208
click at [363, 228] on link "locht 75-77 | n/a 2025/09/146/M/07407 bloc+ entrée 77" at bounding box center [375, 227] width 59 height 24
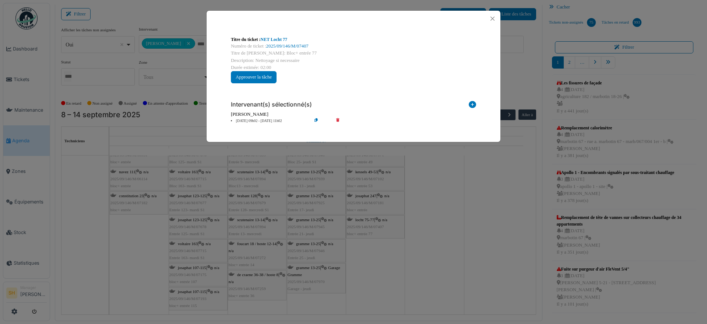
click at [260, 120] on li "12 sep 09h02 - 12 sep 11h02" at bounding box center [269, 121] width 84 height 6
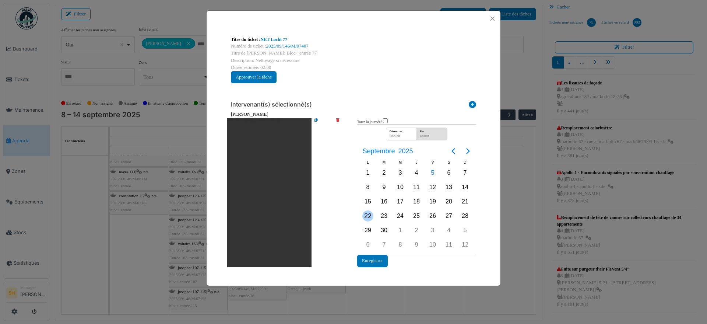
click at [368, 217] on div "22" at bounding box center [367, 215] width 11 height 11
click at [376, 261] on button "Enregistrer" at bounding box center [372, 261] width 31 height 12
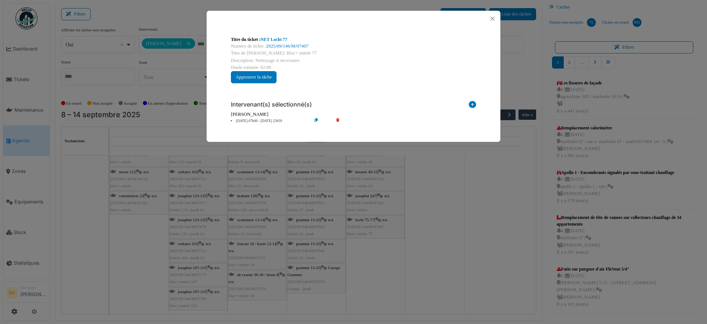
click at [376, 261] on div "Titre du ticket : NET Locht 77 Numéro de ticket : 2025/09/146/M/07407 Titre de …" at bounding box center [353, 162] width 707 height 324
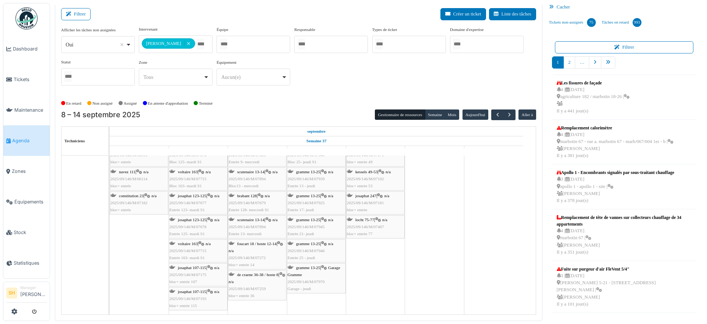
click at [364, 224] on span "2025/09/146/M/07407" at bounding box center [365, 226] width 37 height 4
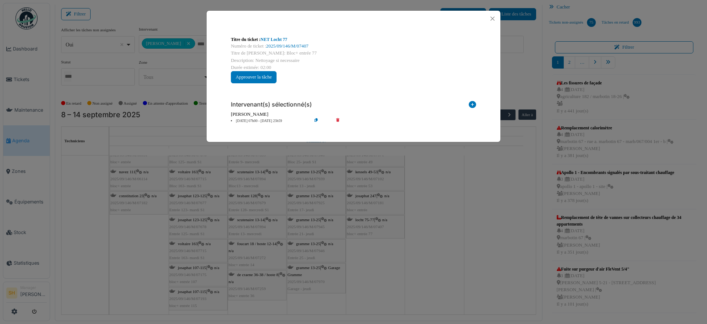
click at [258, 120] on li "22 sep 07h00 - 12 sep 23h59" at bounding box center [269, 121] width 84 height 6
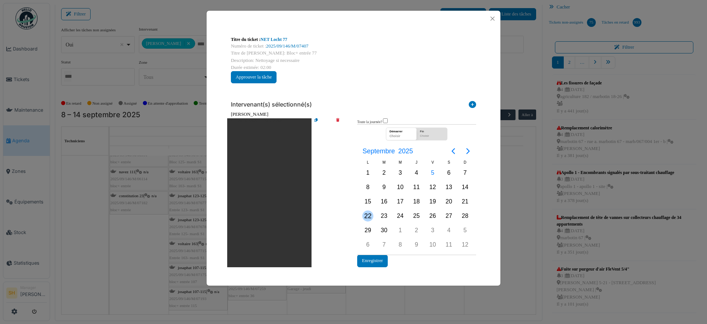
click at [368, 216] on div "22" at bounding box center [367, 215] width 11 height 11
click at [376, 259] on button "Enregistrer" at bounding box center [372, 261] width 31 height 12
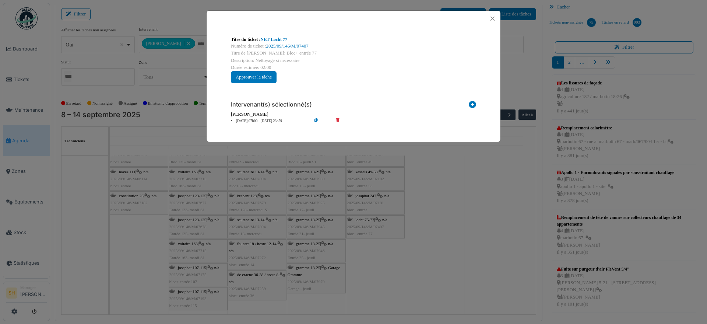
drag, startPoint x: 396, startPoint y: 255, endPoint x: 347, endPoint y: 259, distance: 49.1
click at [396, 256] on div "Titre du ticket : NET Locht 77 Numéro de ticket : 2025/09/146/M/07407 Titre de …" at bounding box center [353, 162] width 707 height 324
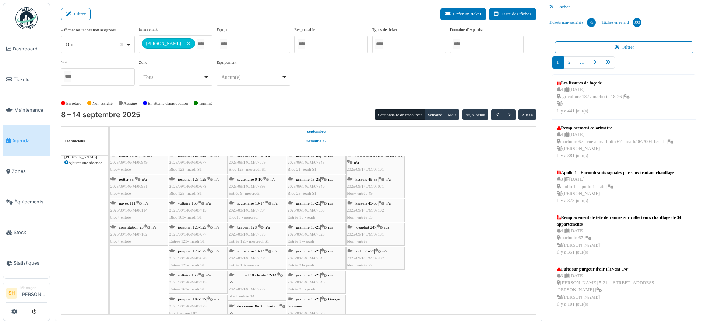
scroll to position [3, 0]
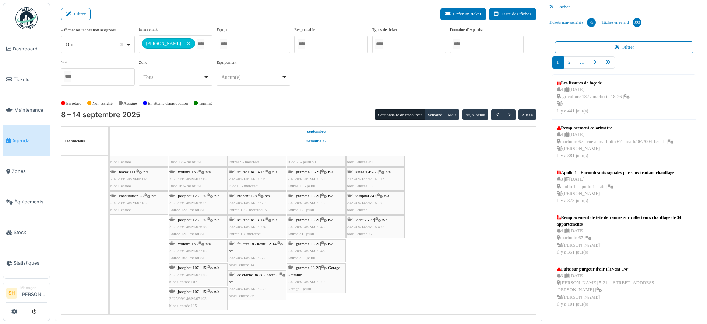
click at [265, 246] on div "foucart 18 / hoste 12-14 | n/a 2025/09/146/M/07272 bloc+ entrée 14" at bounding box center [257, 254] width 57 height 28
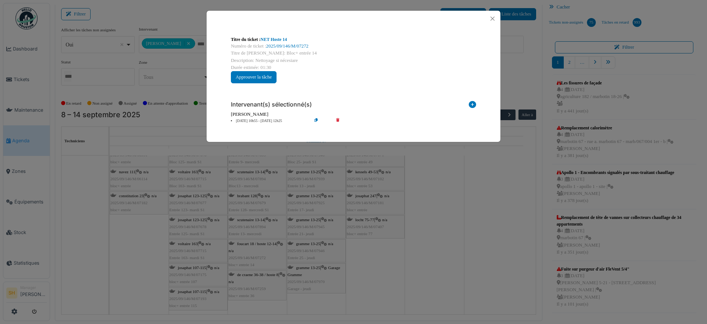
click at [259, 120] on li "10 sep 10h55 - 10 sep 12h25" at bounding box center [269, 121] width 84 height 6
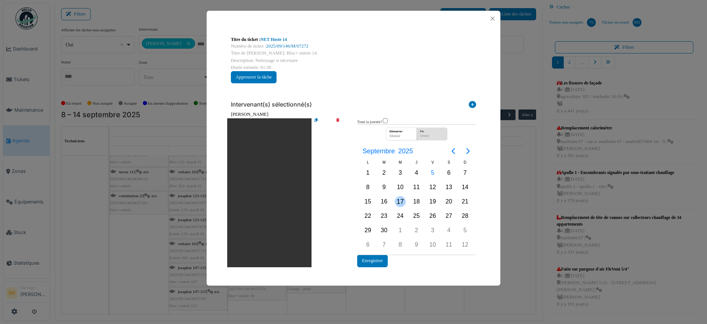
click at [399, 202] on div "17" at bounding box center [400, 201] width 11 height 11
click at [370, 263] on button "Enregistrer" at bounding box center [372, 261] width 31 height 12
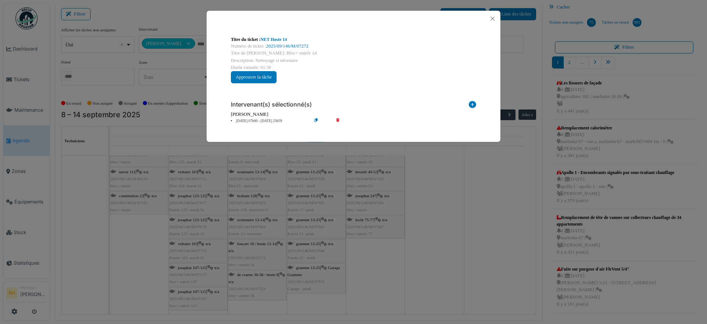
click at [258, 277] on div "Titre du ticket : NET Hoste 14 Numéro de ticket : 2025/09/146/M/07272 Titre de …" at bounding box center [353, 162] width 707 height 324
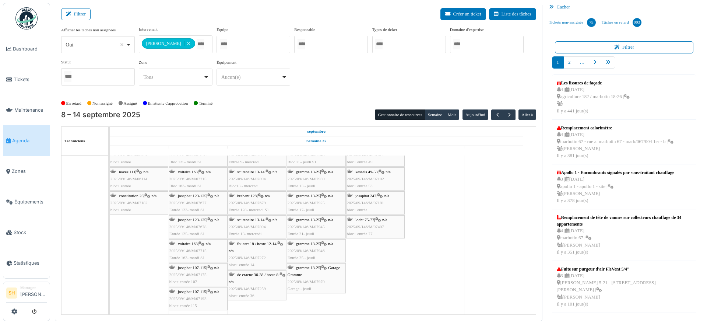
click at [258, 274] on span "de craene 36-38 / hoste 8" at bounding box center [257, 274] width 41 height 4
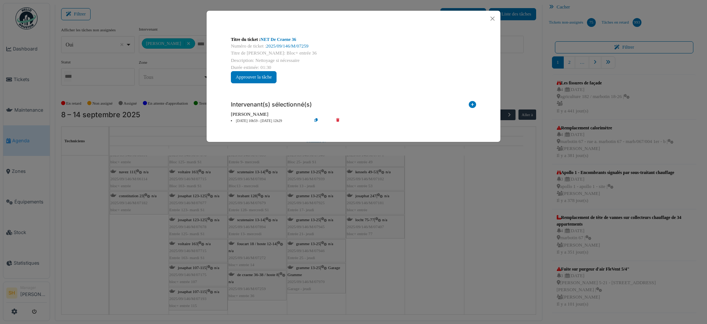
click at [264, 120] on li "10 sep 10h59 - 10 sep 12h29" at bounding box center [269, 121] width 84 height 6
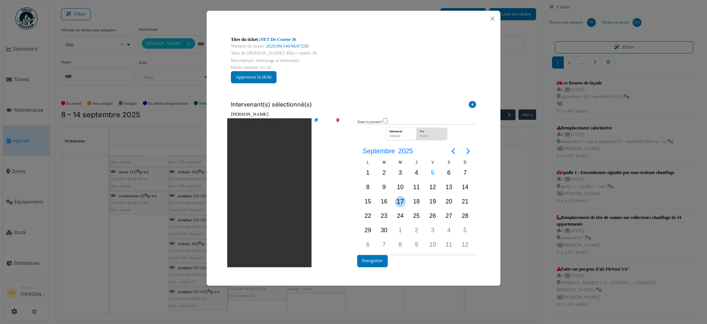
click at [404, 199] on div "17" at bounding box center [400, 201] width 11 height 11
click at [403, 199] on div "17" at bounding box center [400, 201] width 11 height 11
click at [378, 264] on button "Enregistrer" at bounding box center [372, 261] width 31 height 12
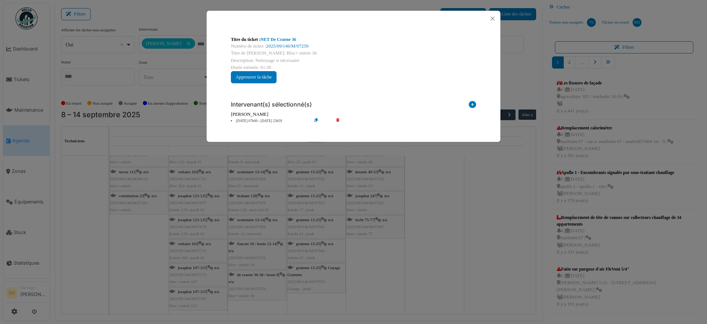
click at [378, 261] on div "Titre du ticket : NET De Craene 36 Numéro de ticket : 2025/09/146/M/07259 Titre…" at bounding box center [353, 162] width 707 height 324
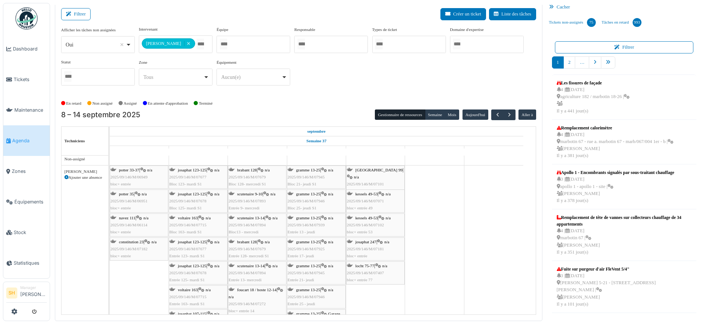
scroll to position [0, 0]
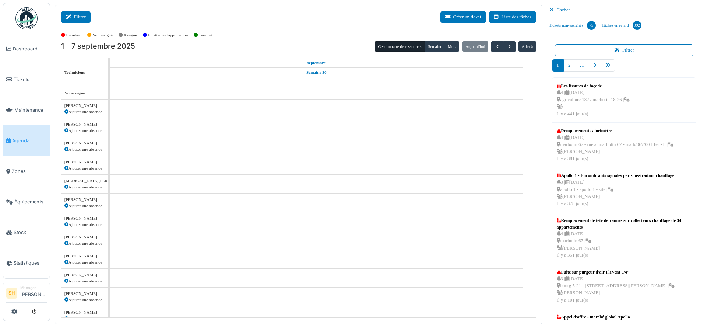
click at [77, 19] on button "Filtrer" at bounding box center [75, 17] width 29 height 12
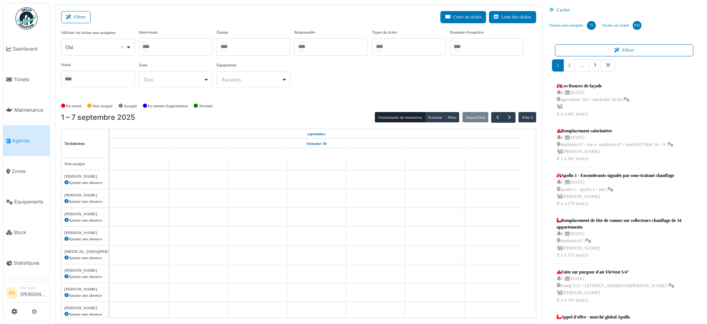
click at [205, 51] on div at bounding box center [176, 46] width 74 height 17
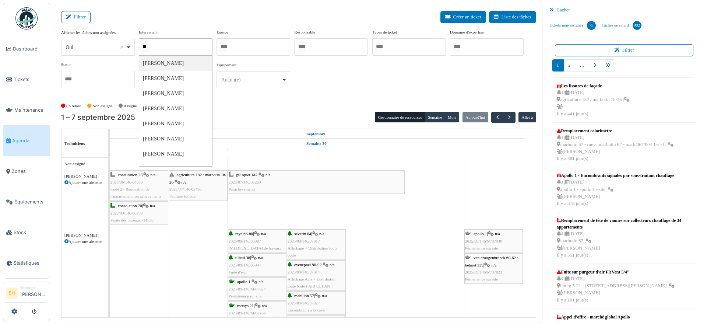
type input "***"
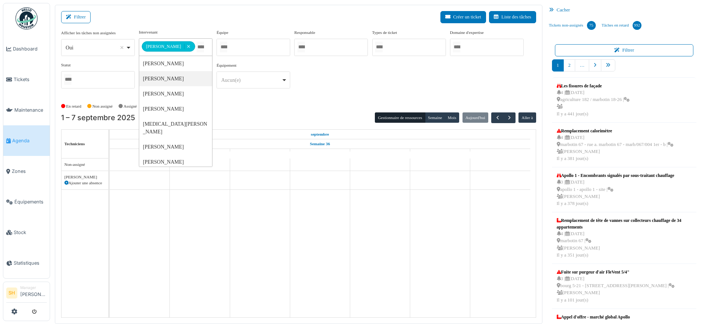
click at [274, 94] on div "**********" at bounding box center [298, 64] width 475 height 71
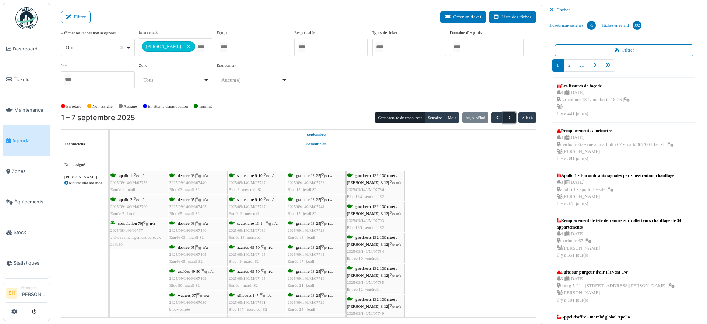
click at [507, 118] on span "button" at bounding box center [510, 118] width 6 height 6
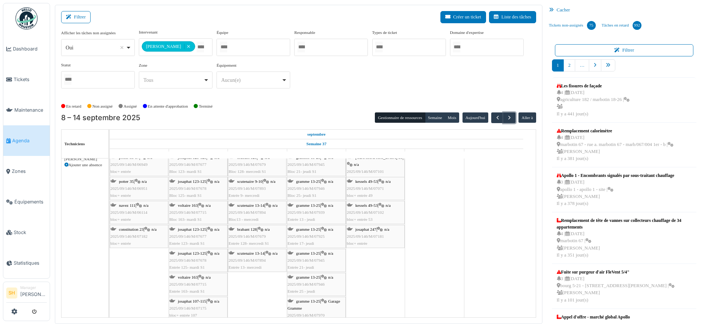
scroll to position [3, 0]
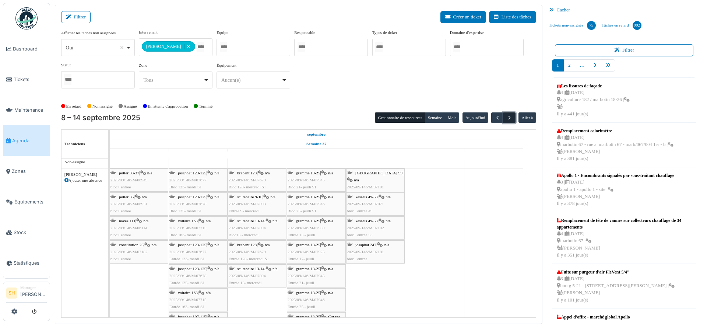
click at [507, 118] on span "button" at bounding box center [510, 118] width 6 height 6
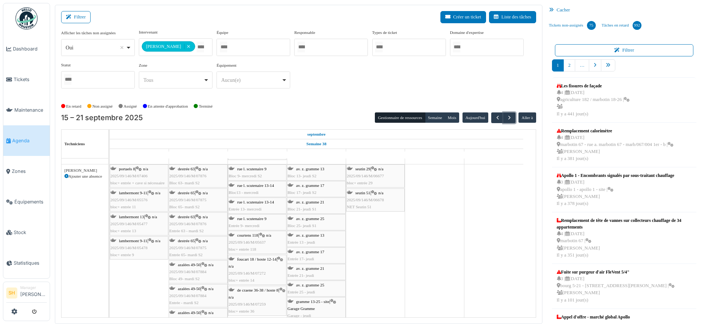
scroll to position [0, 0]
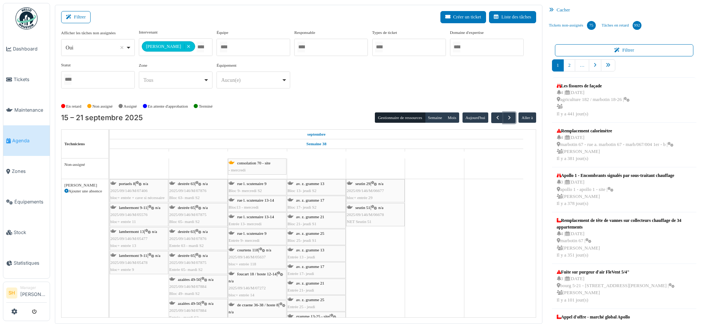
drag, startPoint x: 177, startPoint y: 43, endPoint x: 236, endPoint y: 43, distance: 58.9
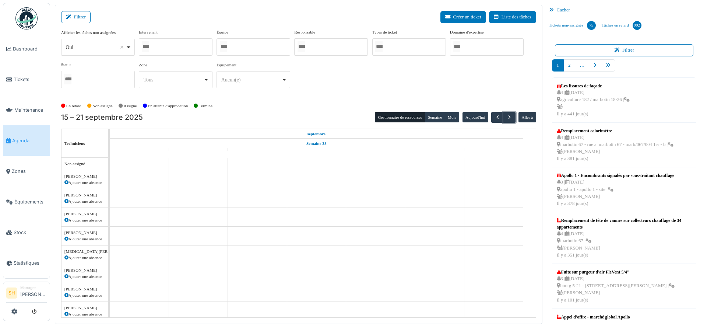
click at [236, 43] on div at bounding box center [254, 46] width 74 height 17
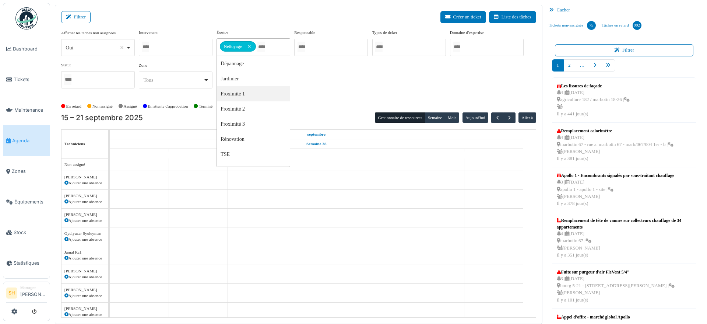
drag, startPoint x: 249, startPoint y: 94, endPoint x: 318, endPoint y: 101, distance: 69.2
click at [340, 97] on div "Afficher les tâches non assignées *** Oui Remove item Oui Non Intervenant [PERS…" at bounding box center [298, 64] width 475 height 71
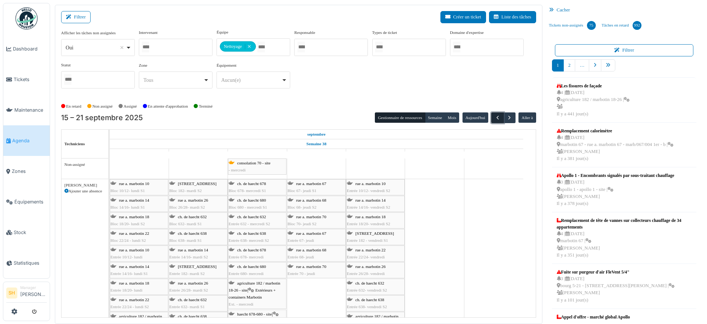
click at [495, 116] on span "button" at bounding box center [498, 118] width 6 height 6
